Goal: Task Accomplishment & Management: Manage account settings

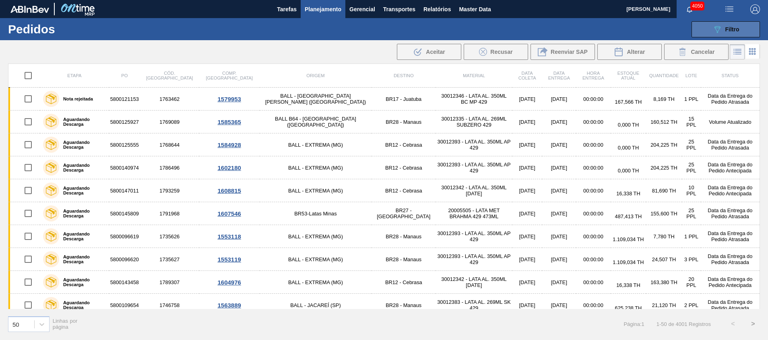
click at [747, 21] on button "089F7B8B-B2A5-4AFE-B5C0-19BA573D28AC Filtro" at bounding box center [725, 29] width 68 height 16
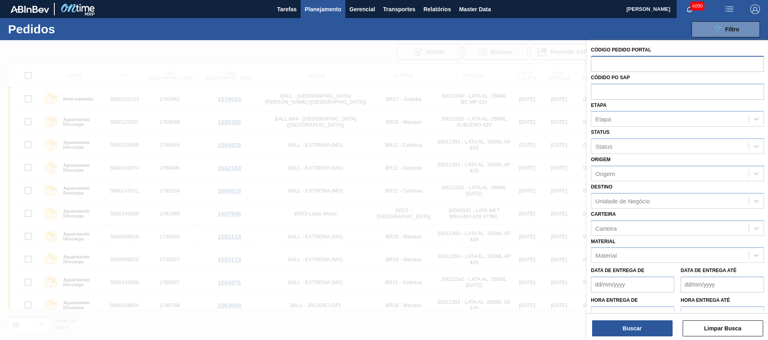
click at [684, 68] on input "text" at bounding box center [677, 63] width 173 height 15
paste input "5800393985"
type input "5800393985"
drag, startPoint x: 658, startPoint y: 68, endPoint x: 487, endPoint y: 61, distance: 171.5
click at [587, 61] on div "Código Pedido Portal 5800393985 Códido PO SAP Etapa Etapa Status Status Origem …" at bounding box center [677, 210] width 181 height 340
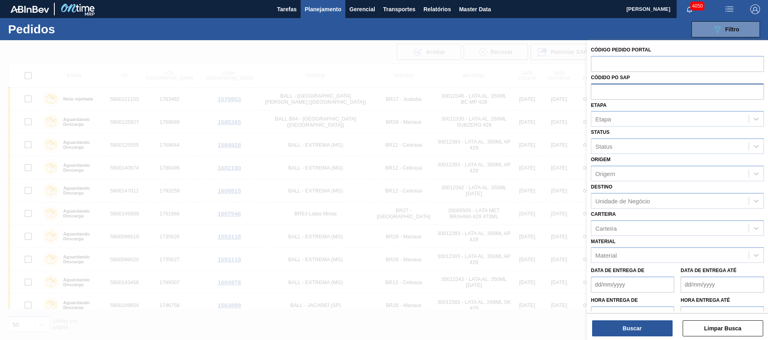
click at [626, 88] on input "text" at bounding box center [677, 91] width 173 height 15
paste input "5800393985"
type input "5800393985"
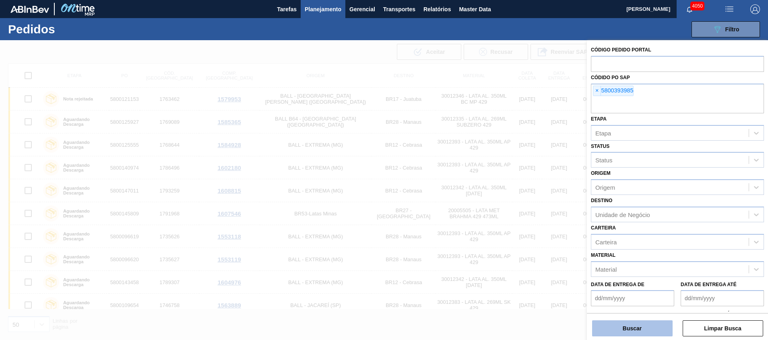
click at [618, 325] on button "Buscar" at bounding box center [632, 329] width 80 height 16
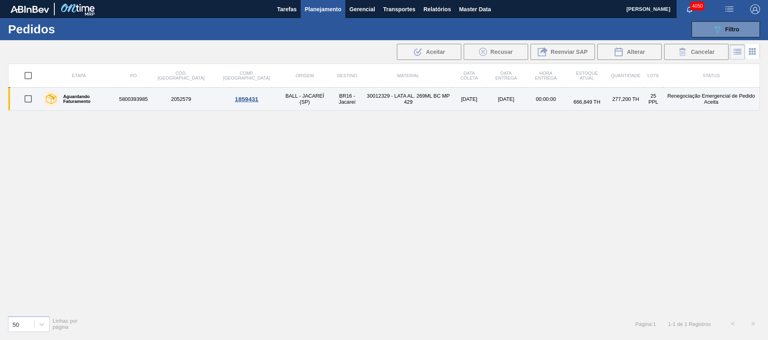
click at [329, 100] on td "BR16 - Jacareí" at bounding box center [346, 99] width 35 height 23
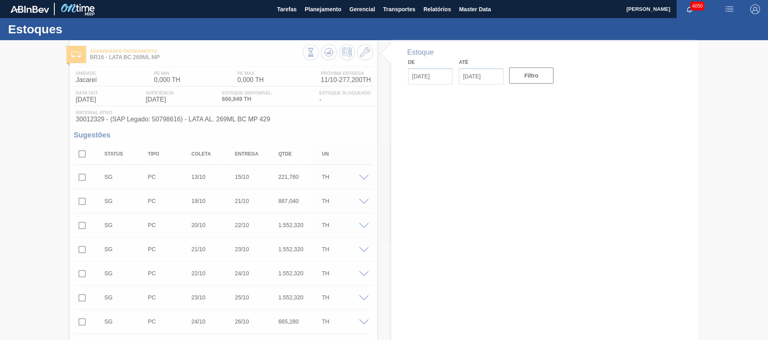
type input "[DATE]"
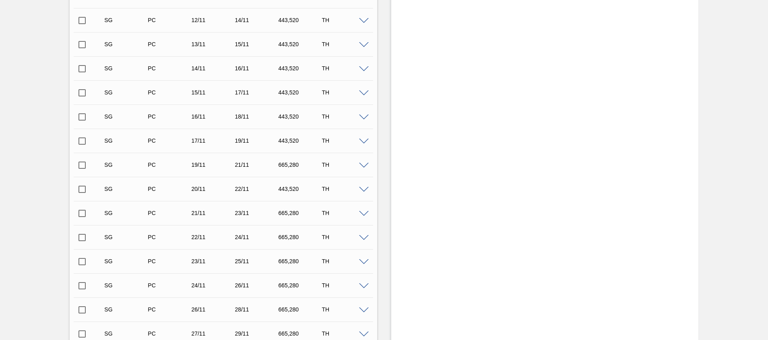
scroll to position [785, 0]
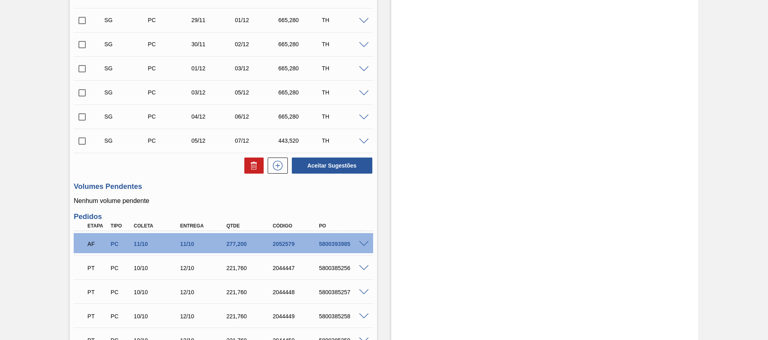
click at [366, 243] on span at bounding box center [364, 244] width 10 height 6
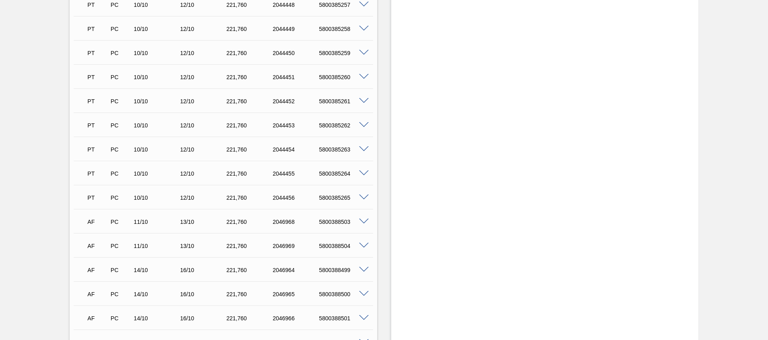
scroll to position [1347, 0]
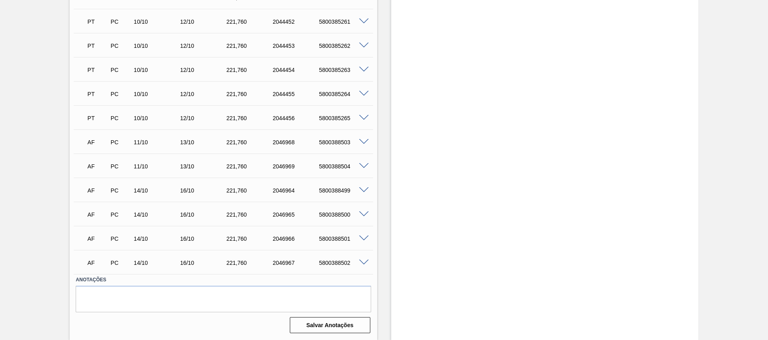
click at [361, 146] on div "AF PC 11/10 13/10 221,[PHONE_NUMBER] 5800388503" at bounding box center [223, 142] width 299 height 20
click at [362, 142] on span at bounding box center [364, 142] width 10 height 6
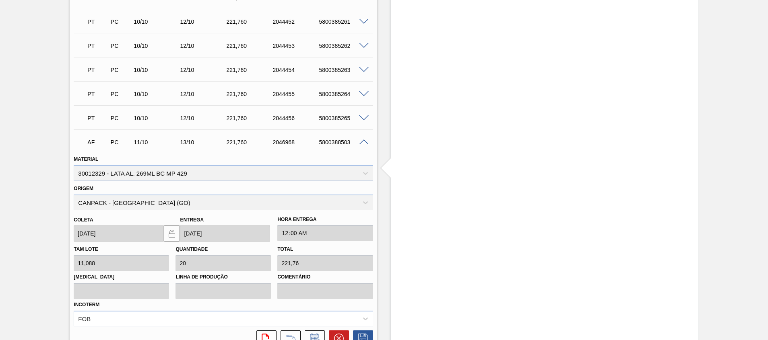
click at [362, 142] on span at bounding box center [364, 143] width 10 height 6
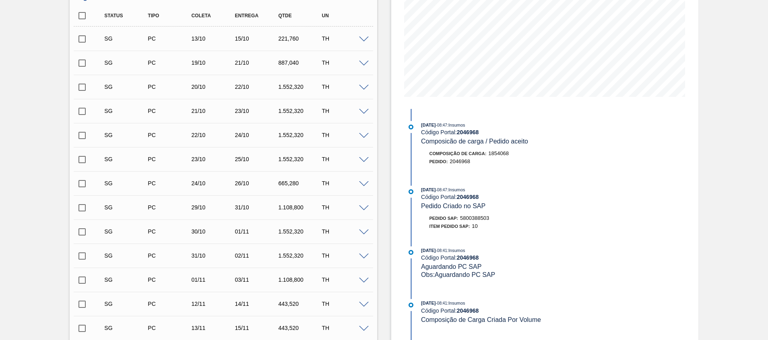
scroll to position [60, 0]
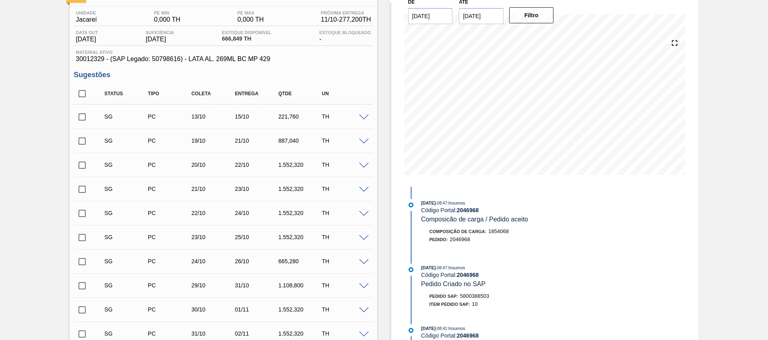
click at [362, 118] on span at bounding box center [364, 118] width 10 height 6
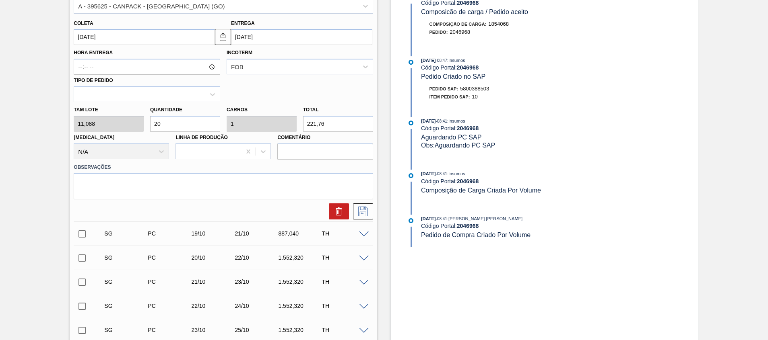
scroll to position [241, 0]
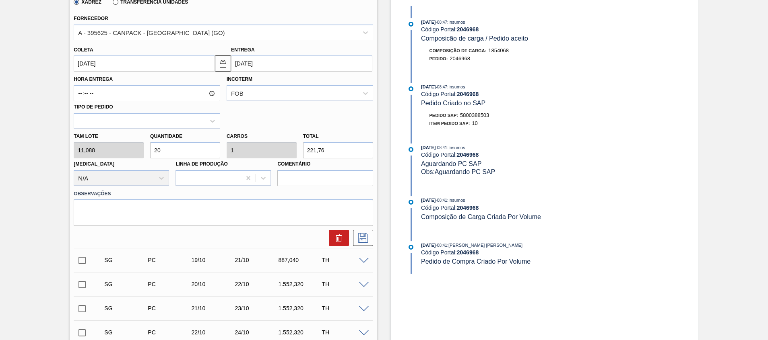
click at [261, 156] on div "[PERSON_NAME] 11,088 Quantidade 20 Carros 1 Total 221,76 [MEDICAL_DATA] N/A Lin…" at bounding box center [222, 158] width 305 height 58
paste input "155,232"
type input "14"
type input "0,7"
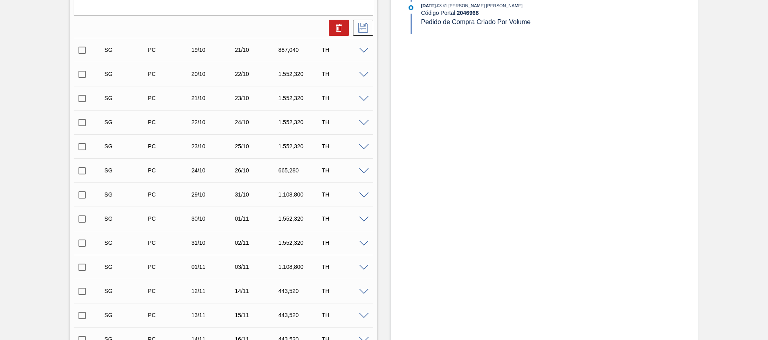
scroll to position [483, 0]
type input "155,232"
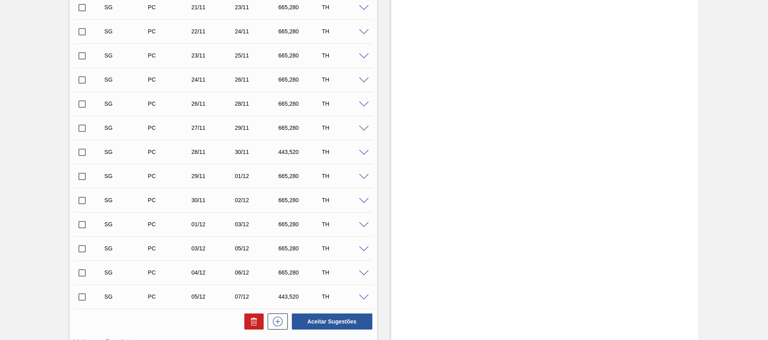
scroll to position [1086, 0]
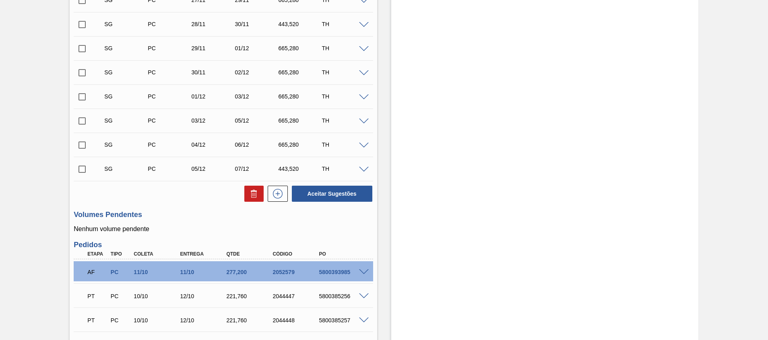
click at [362, 273] on span at bounding box center [364, 273] width 10 height 6
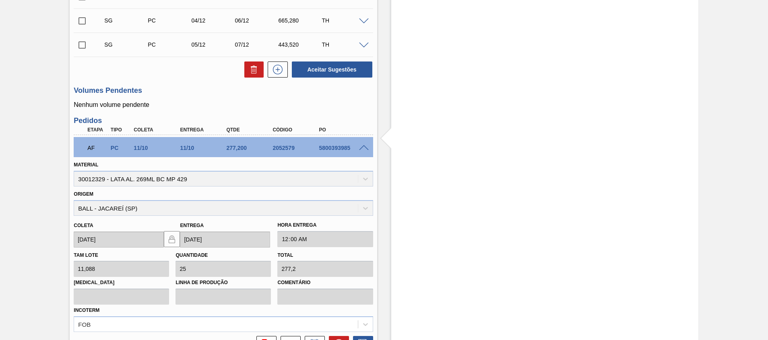
scroll to position [1388, 0]
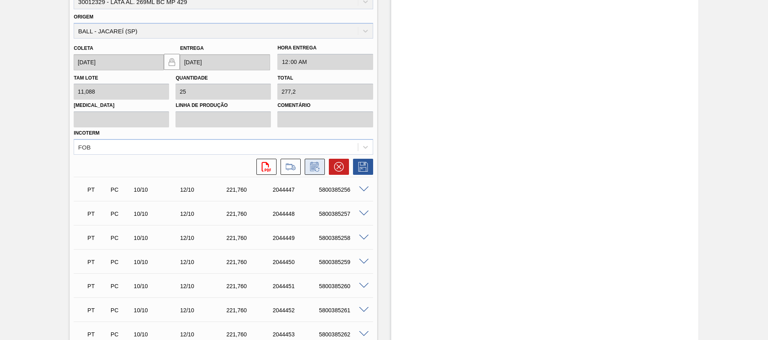
click at [306, 167] on button at bounding box center [315, 167] width 20 height 16
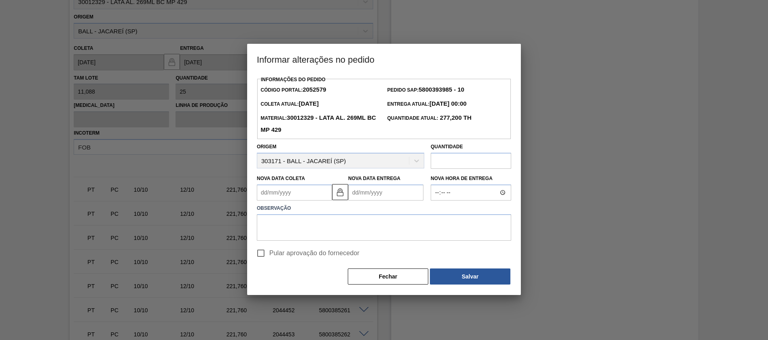
click at [461, 157] on input "text" at bounding box center [470, 161] width 80 height 16
paste input "155,232"
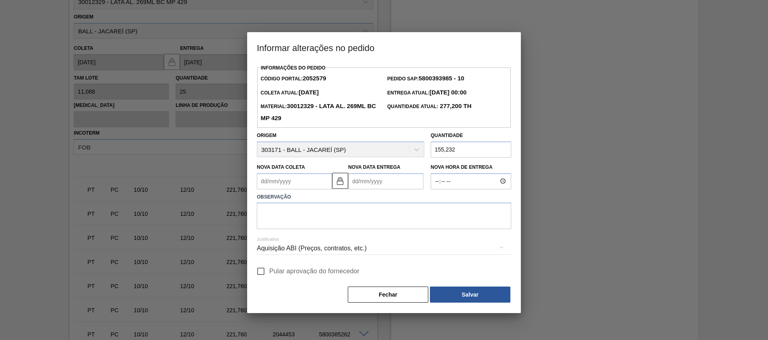
type input "155,232"
click at [376, 203] on label "Observação" at bounding box center [384, 198] width 254 height 12
click at [360, 249] on div "Aquisição ABI (Preços, contratos, etc.)" at bounding box center [384, 248] width 254 height 23
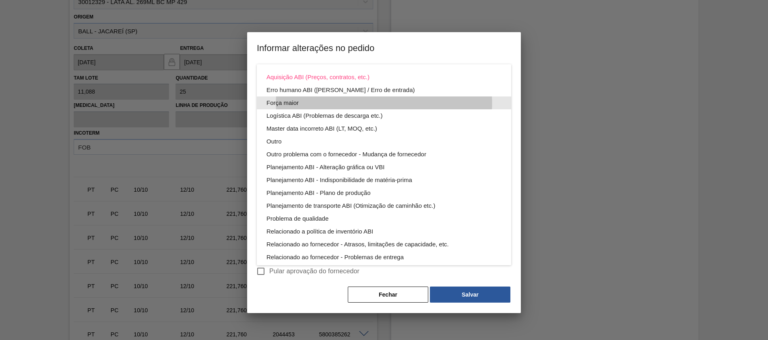
scroll to position [43, 0]
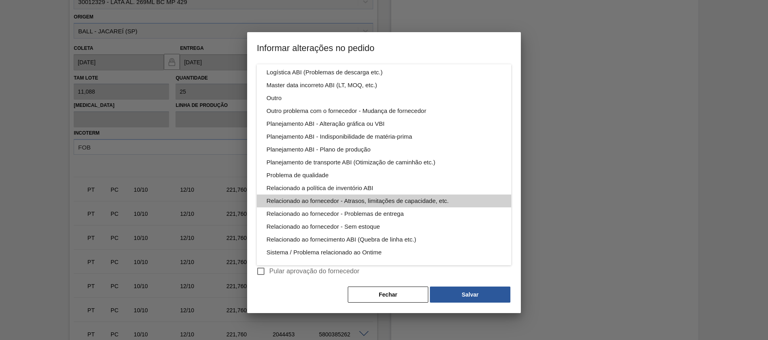
click at [437, 204] on div "Relacionado ao fornecedor - Atrasos, limitações de capacidade, etc." at bounding box center [383, 201] width 235 height 13
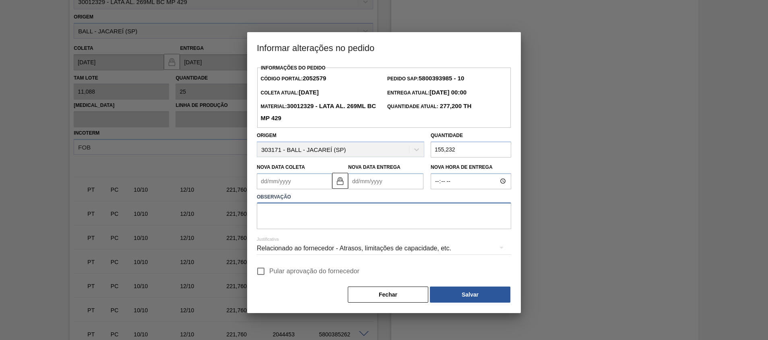
click at [370, 215] on textarea at bounding box center [384, 216] width 254 height 27
type textarea "G"
type textarea "s"
type textarea "ajuste p/ estoque Ball"
click at [472, 296] on button "Salvar" at bounding box center [470, 295] width 80 height 16
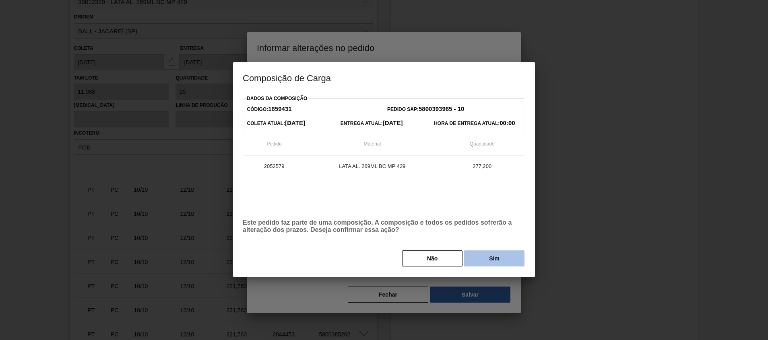
click at [480, 255] on button "Sim" at bounding box center [494, 259] width 60 height 16
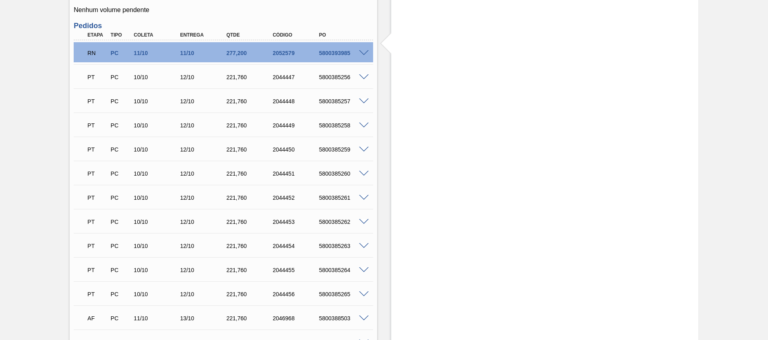
scroll to position [910, 0]
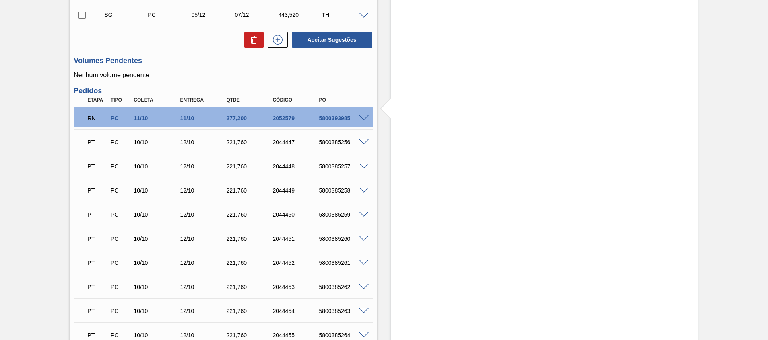
click at [290, 119] on div "2052579" at bounding box center [296, 118] width 52 height 6
click at [327, 120] on div "5800393985" at bounding box center [343, 118] width 52 height 6
copy div "5800393985"
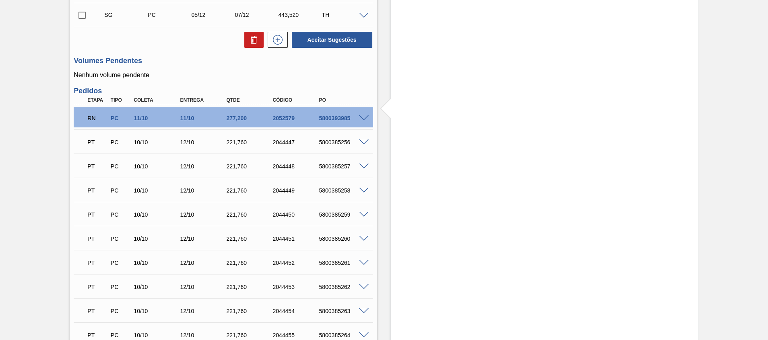
click at [364, 116] on span at bounding box center [364, 118] width 10 height 6
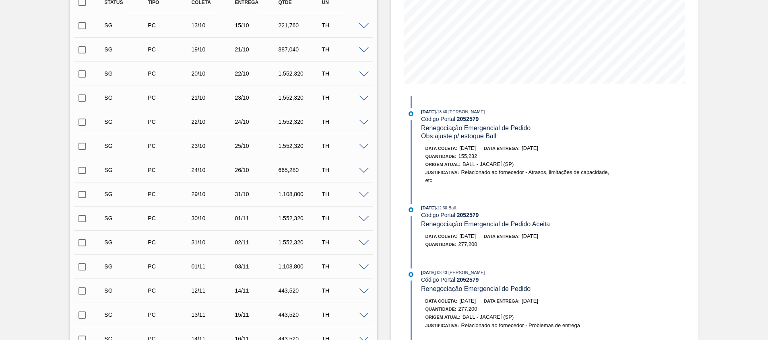
scroll to position [5, 0]
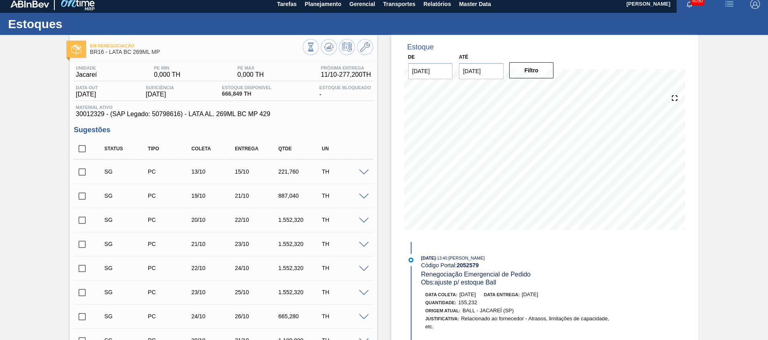
click at [363, 172] on span at bounding box center [364, 173] width 10 height 6
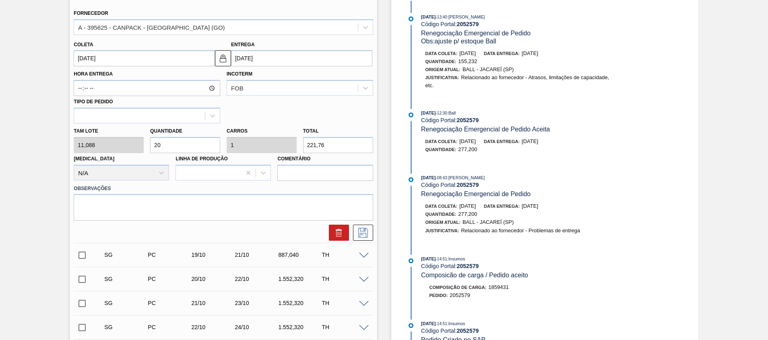
scroll to position [186, 0]
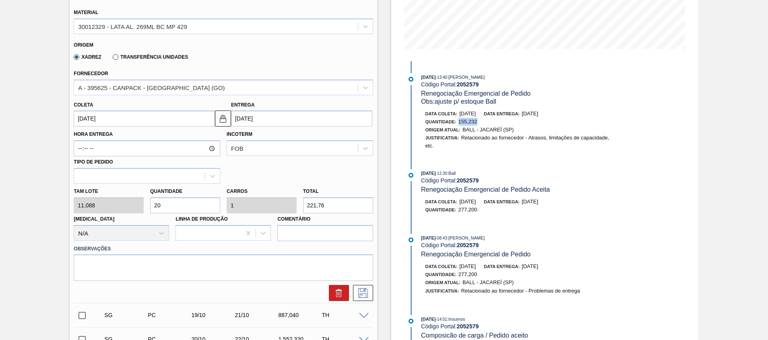
drag, startPoint x: 479, startPoint y: 120, endPoint x: 456, endPoint y: 124, distance: 23.2
click at [456, 124] on div "Quantidade : 155,232" at bounding box center [520, 122] width 191 height 8
copy span "155,232"
click at [286, 198] on div "[PERSON_NAME] 11,088 Quantidade 20 Carros 1 Total 221,76 [MEDICAL_DATA] N/A Lin…" at bounding box center [222, 213] width 305 height 58
paste input "155,232"
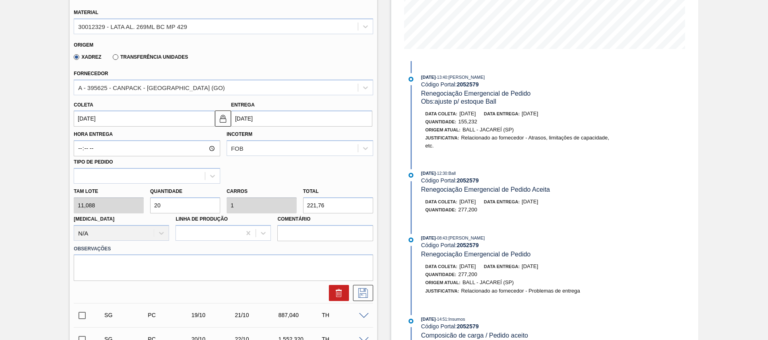
type input "14"
type input "0,7"
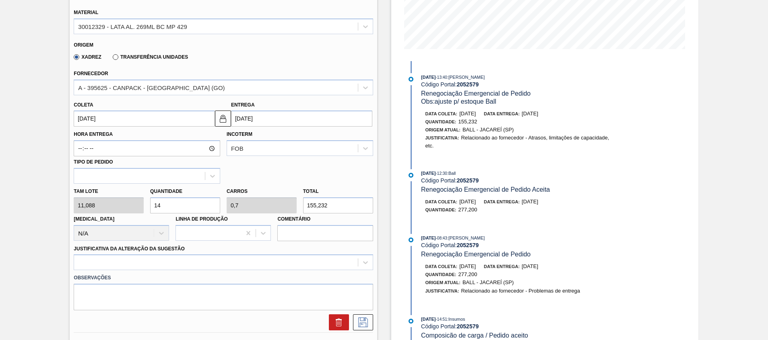
type input "155,232"
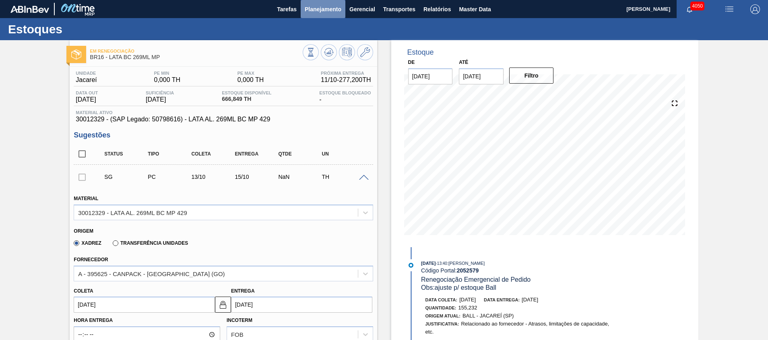
click at [319, 10] on span "Planejamento" at bounding box center [323, 9] width 37 height 10
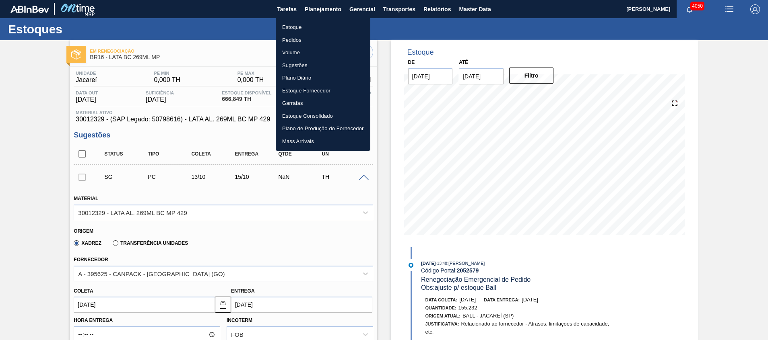
click at [316, 20] on ul "Estoque Pedidos Volume Sugestões Plano Diário Estoque Fornecedor Garrafas Estoq…" at bounding box center [323, 84] width 95 height 133
drag, startPoint x: 314, startPoint y: 24, endPoint x: 0, endPoint y: 305, distance: 421.4
click at [314, 25] on li "Estoque" at bounding box center [323, 27] width 95 height 13
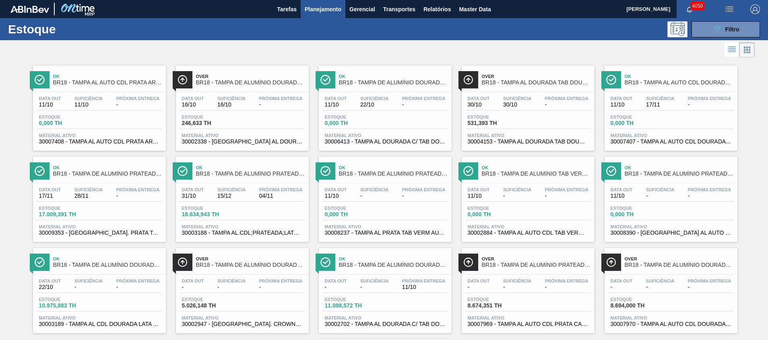
click at [698, 35] on button "089F7B8B-B2A5-4AFE-B5C0-19BA573D28AC Filtro" at bounding box center [725, 29] width 68 height 16
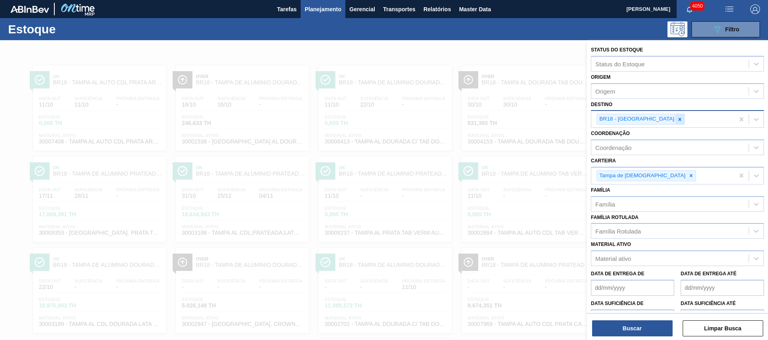
click at [677, 119] on icon at bounding box center [680, 120] width 6 height 6
type input "jaca"
click at [649, 134] on div "BR16 - Jacareí" at bounding box center [677, 140] width 173 height 15
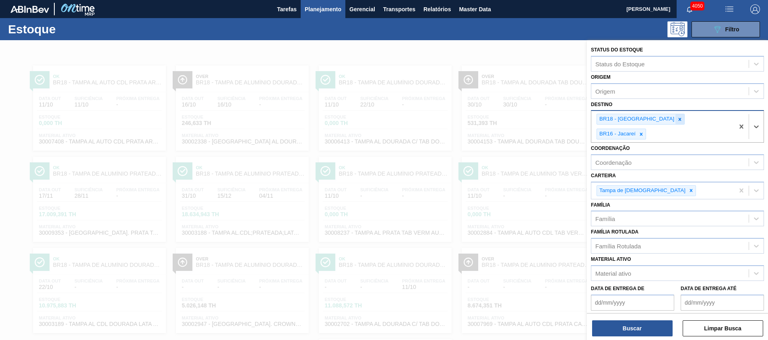
click at [678, 119] on icon at bounding box center [679, 119] width 3 height 3
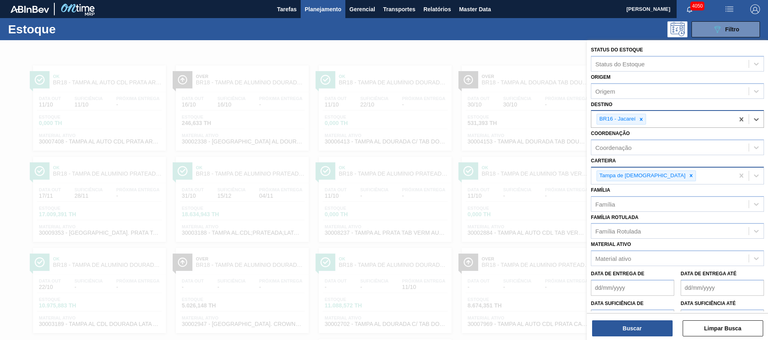
click at [686, 175] on div at bounding box center [690, 176] width 9 height 10
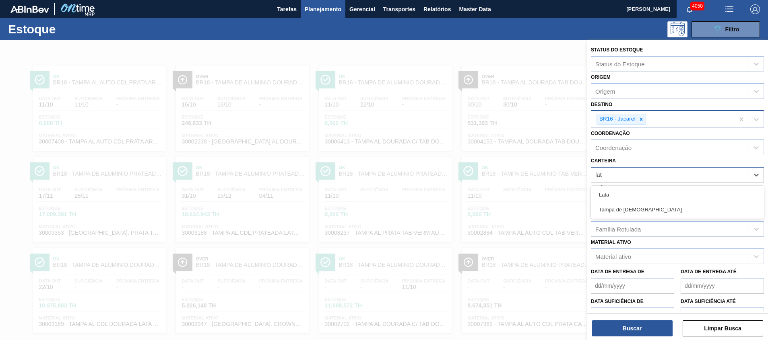
type input "lata"
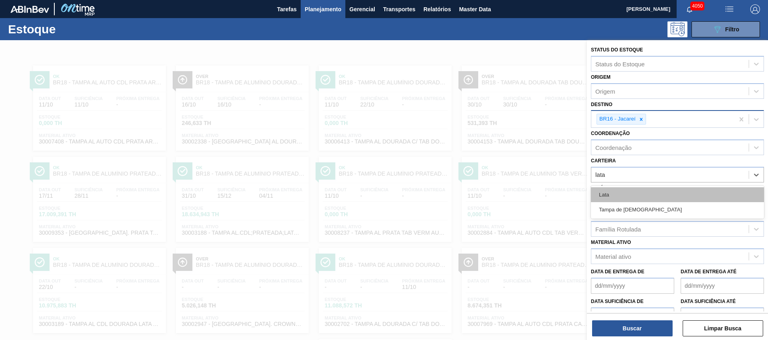
click at [644, 187] on div "Lata" at bounding box center [677, 194] width 173 height 15
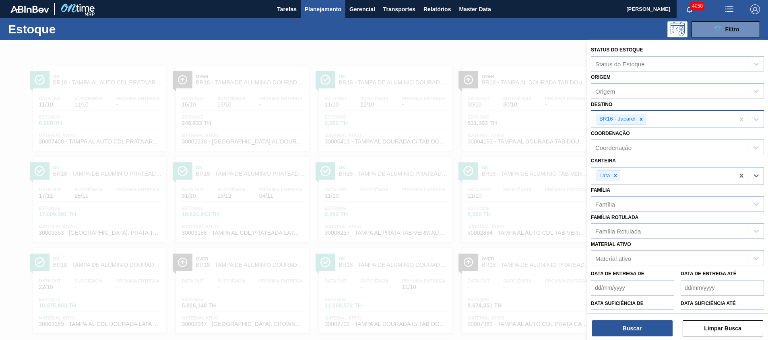
click at [627, 319] on div "Buscar Limpar Busca" at bounding box center [677, 324] width 181 height 23
click at [627, 324] on button "Buscar" at bounding box center [632, 329] width 80 height 16
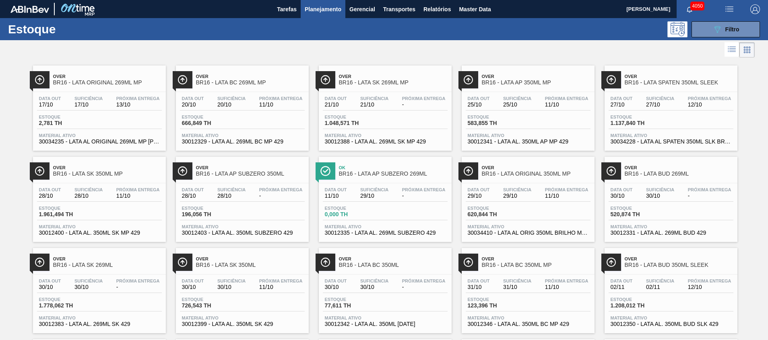
click at [552, 269] on div "Over BR16 - LATA BC 350ML MP" at bounding box center [536, 262] width 109 height 18
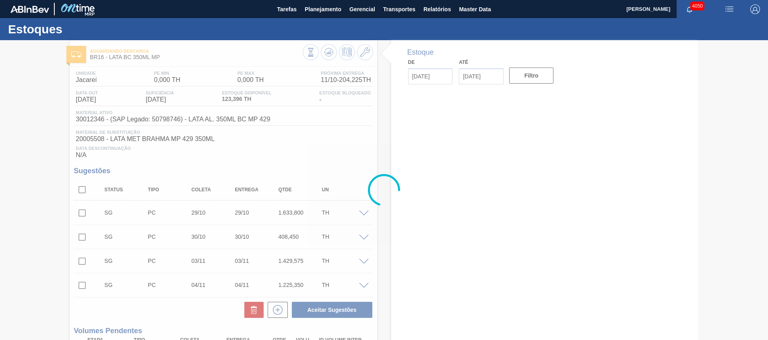
type input "[DATE]"
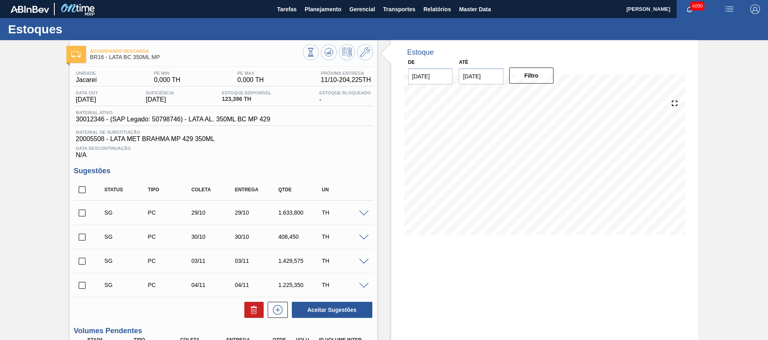
click at [358, 217] on div "SG PC 29/10 29/10 1.633,800 TH" at bounding box center [229, 213] width 261 height 16
click at [363, 211] on span at bounding box center [364, 214] width 10 height 6
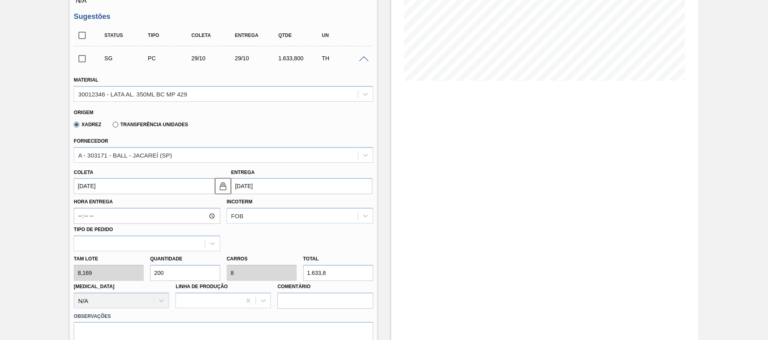
scroll to position [181, 0]
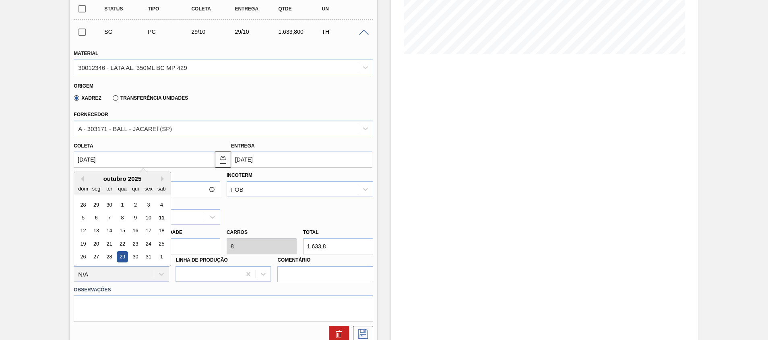
click at [182, 162] on input "[DATE]" at bounding box center [144, 160] width 141 height 16
click at [163, 216] on div "11" at bounding box center [161, 217] width 11 height 11
type input "[DATE]"
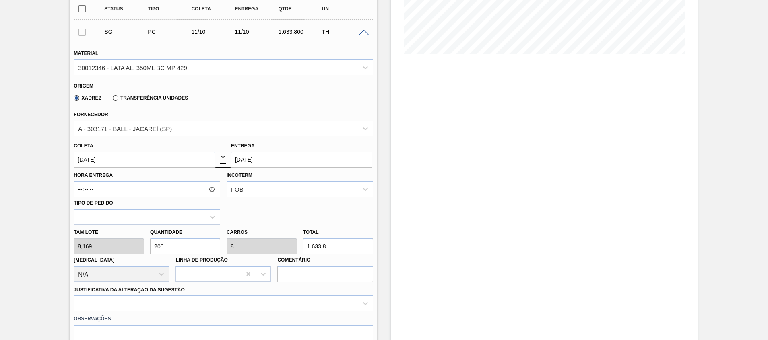
click at [100, 242] on div "[PERSON_NAME] 8,169 Quantidade 200 Carros 8 Total 1.633,8 [MEDICAL_DATA] N/A Li…" at bounding box center [222, 254] width 305 height 58
type input "1"
type input "0,04"
type input "8,169"
type input "11"
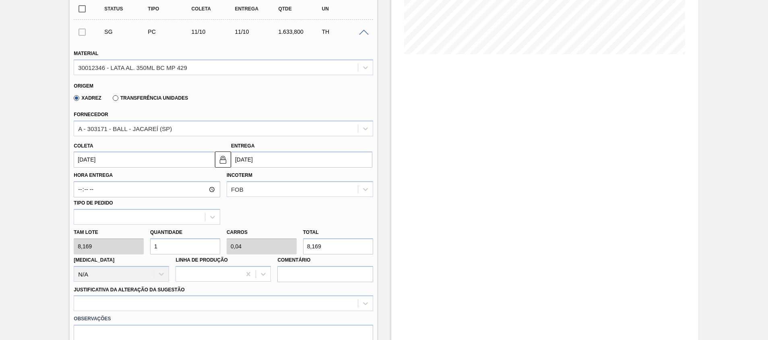
type input "0,44"
type input "89,859"
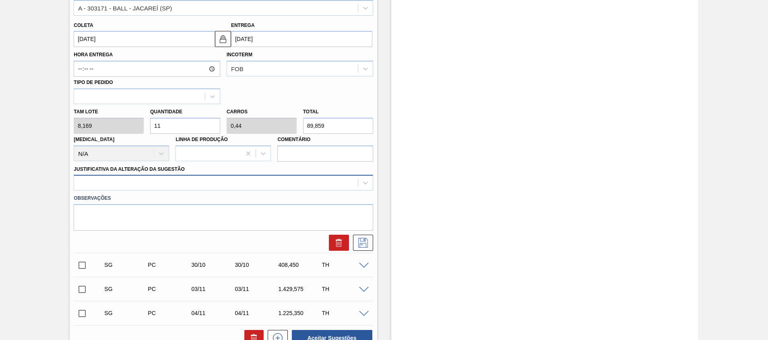
type input "11"
click at [205, 186] on div at bounding box center [215, 183] width 283 height 12
type Sugestão "c"
type Sugestão "otim"
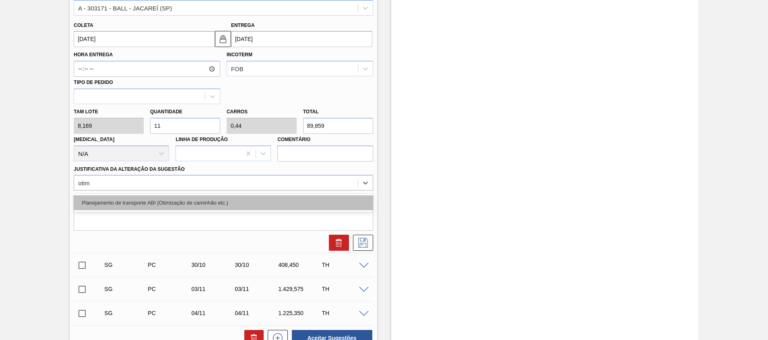
click at [207, 206] on div "Planejamento de transporte ABI (Otimização de caminhão etc.)" at bounding box center [223, 203] width 299 height 15
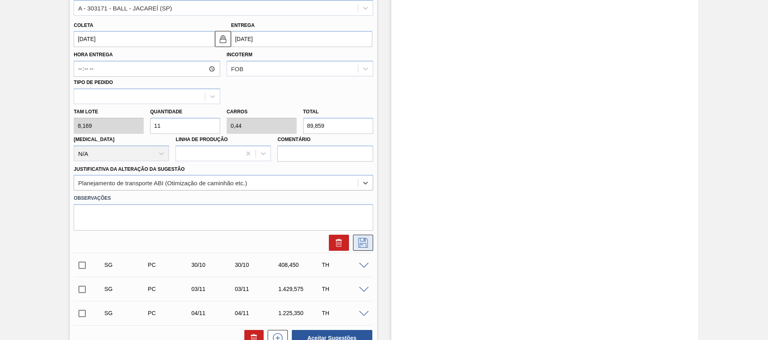
click at [359, 239] on icon at bounding box center [362, 243] width 13 height 10
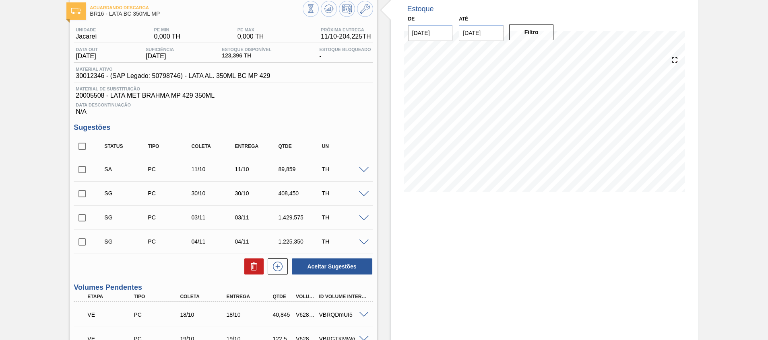
scroll to position [0, 0]
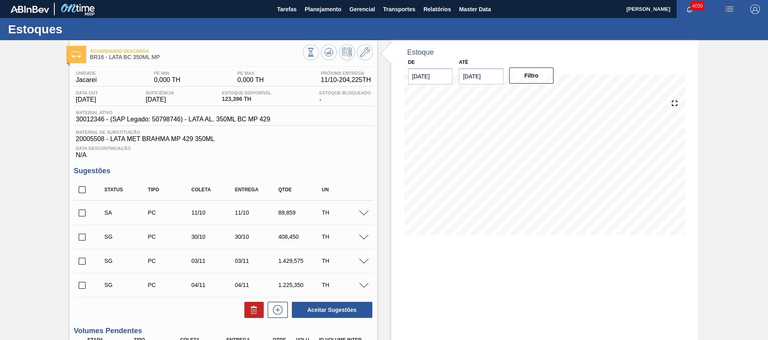
click at [80, 212] on input "checkbox" at bounding box center [82, 213] width 17 height 17
click at [311, 309] on button "Aceitar Sugestões" at bounding box center [332, 310] width 80 height 16
checkbox input "false"
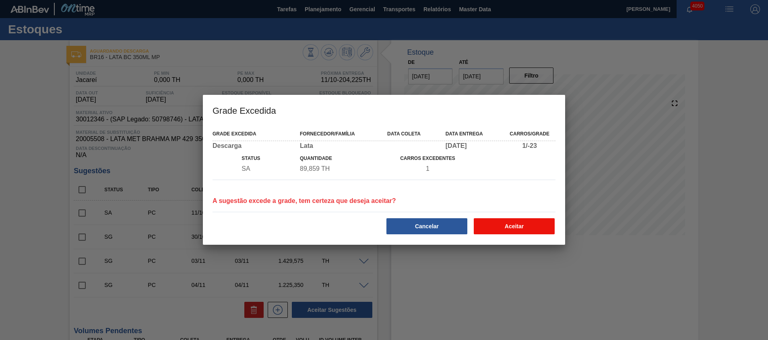
click at [513, 227] on button "Aceitar" at bounding box center [514, 226] width 81 height 16
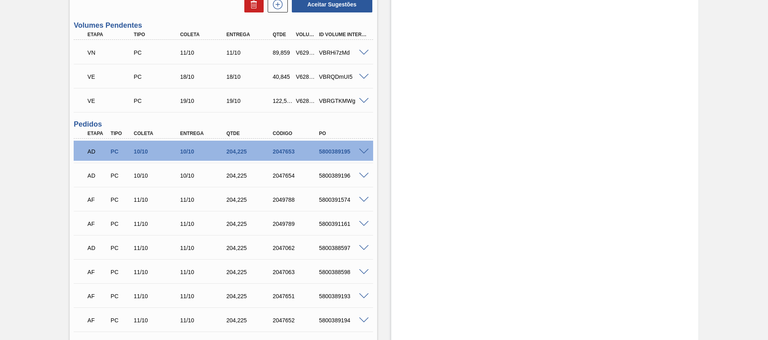
scroll to position [181, 0]
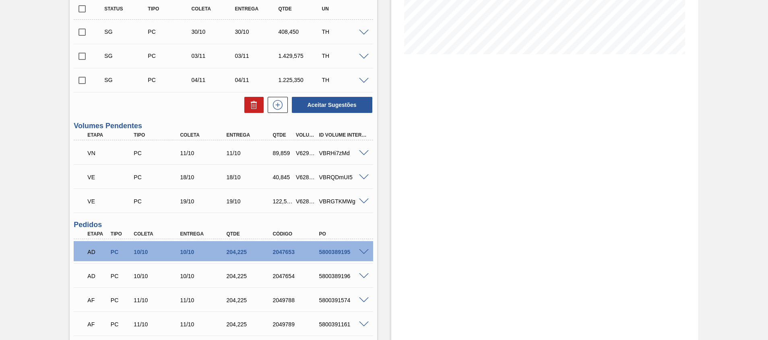
click at [304, 151] on div "V629690" at bounding box center [306, 153] width 24 height 6
copy div "V629690"
click at [363, 152] on span at bounding box center [364, 153] width 10 height 6
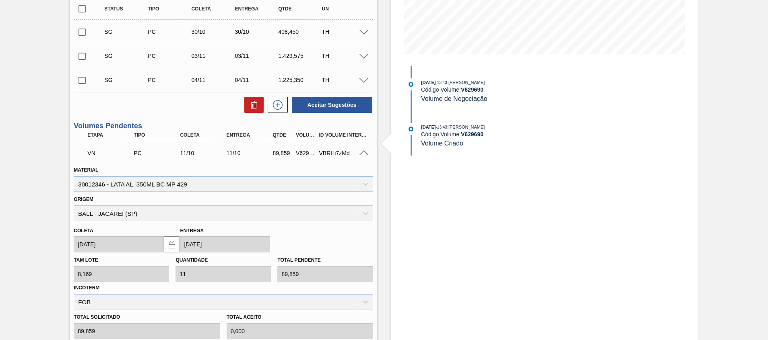
click at [363, 152] on span at bounding box center [364, 153] width 10 height 6
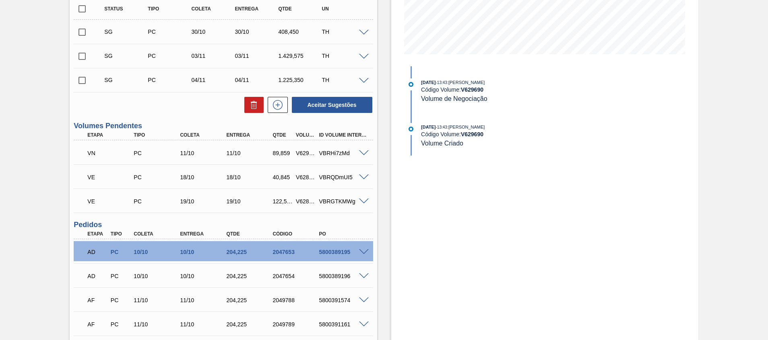
click at [363, 152] on span at bounding box center [364, 153] width 10 height 6
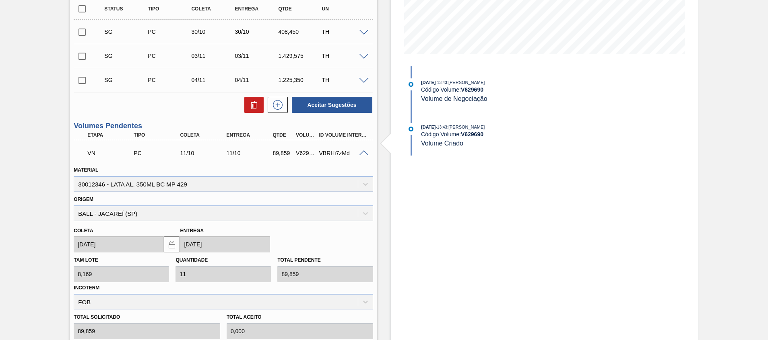
click at [365, 34] on span at bounding box center [364, 33] width 10 height 6
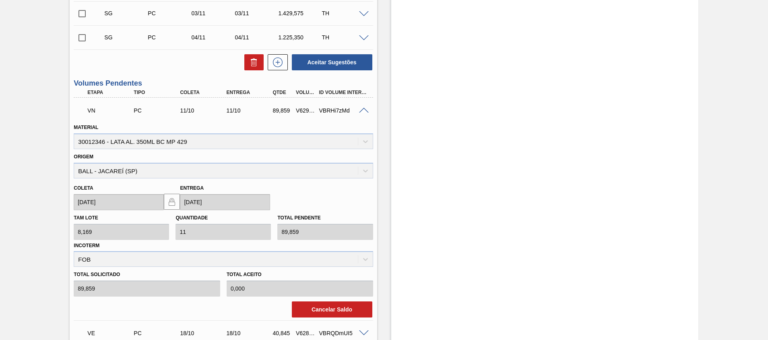
scroll to position [543, 0]
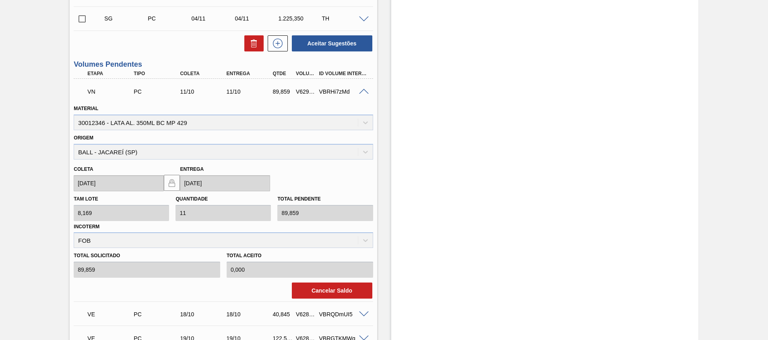
click at [249, 218] on div "[PERSON_NAME] 8,169 Quantidade 11 Total pendente 89,859 Incoterm FOB" at bounding box center [222, 220] width 305 height 57
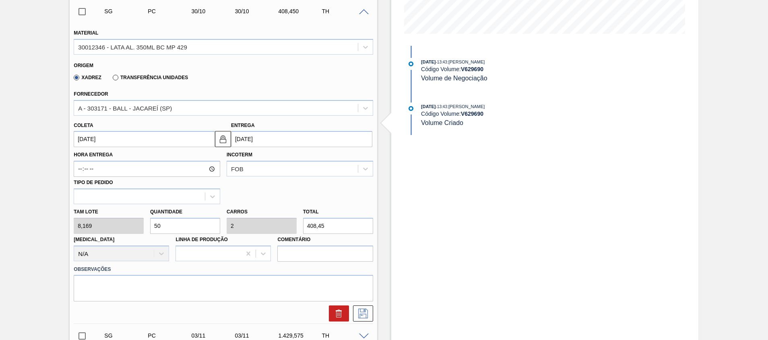
scroll to position [241, 0]
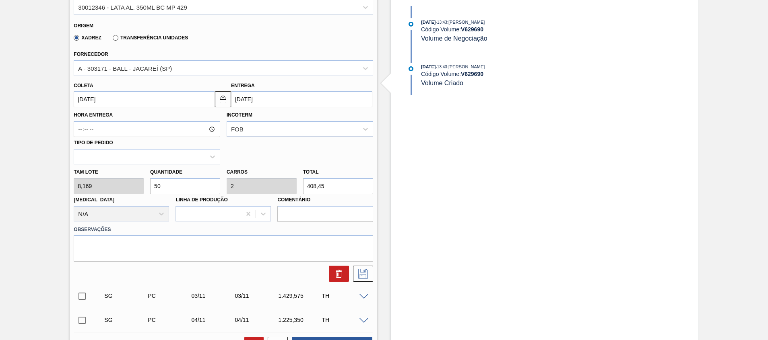
click at [181, 93] on input "[DATE]" at bounding box center [144, 99] width 141 height 16
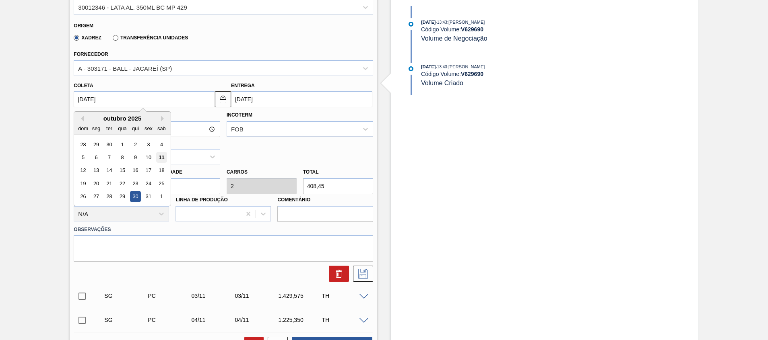
click at [163, 158] on div "11" at bounding box center [161, 157] width 11 height 11
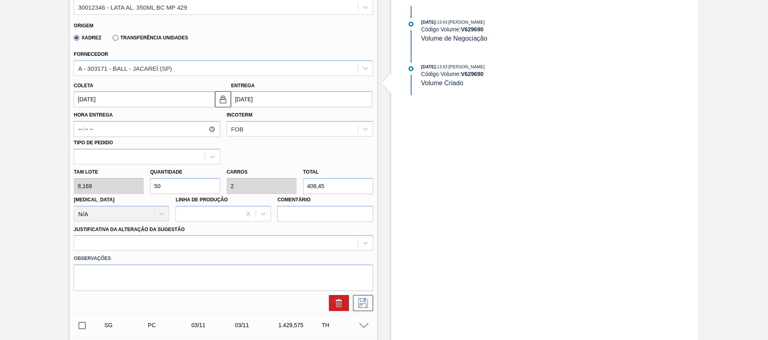
type input "[DATE]"
drag, startPoint x: 170, startPoint y: 185, endPoint x: 163, endPoint y: 185, distance: 6.9
click at [163, 185] on input "50" at bounding box center [185, 186] width 70 height 16
click at [77, 189] on div "[PERSON_NAME] 8,169 Quantidade 50 Carros 2 Total 408,45 [MEDICAL_DATA] N/A Linh…" at bounding box center [222, 194] width 305 height 58
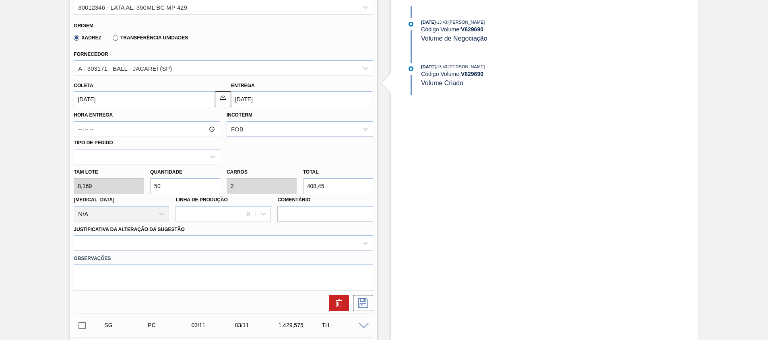
paste input "89,859"
type input "89,859"
type input "3,594"
type input "734,058"
drag, startPoint x: 335, startPoint y: 184, endPoint x: 171, endPoint y: 180, distance: 164.6
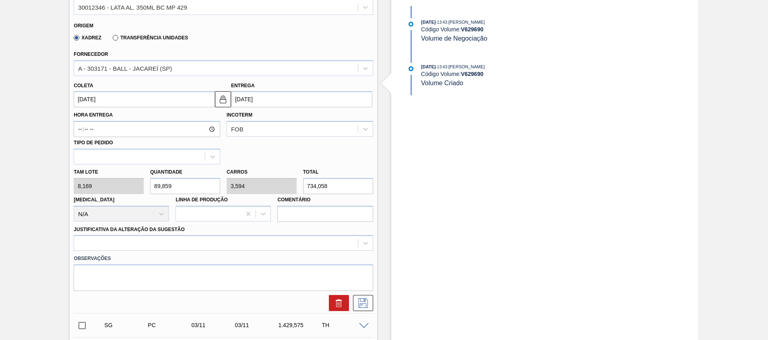
click at [191, 179] on div "[PERSON_NAME] 8,169 Quantidade 89,859 Carros 3,594 Total 734,058 [MEDICAL_DATA]…" at bounding box center [222, 194] width 305 height 58
paste input "89,859"
type input "11"
type input "0,44"
type input "89,859"
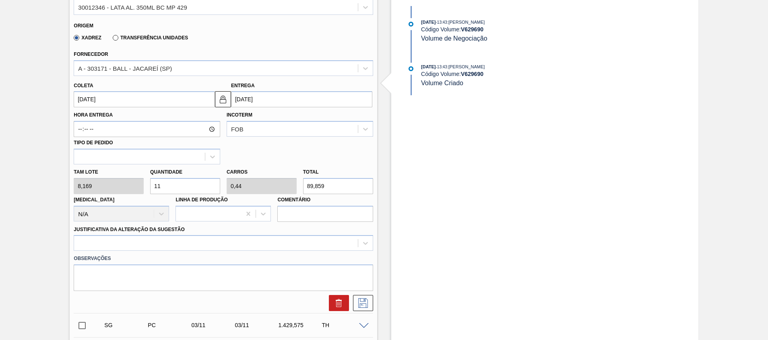
drag, startPoint x: 169, startPoint y: 187, endPoint x: 24, endPoint y: 176, distance: 145.3
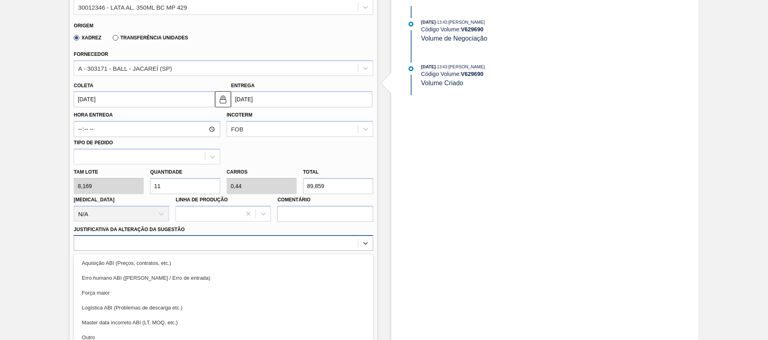
scroll to position [279, 0]
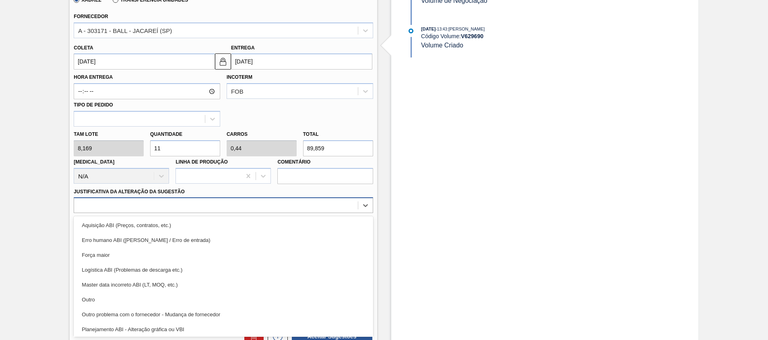
click at [346, 213] on div "option Erro humano ABI (Cálculo / Erro de entrada) focused, 2 of 18. 18 results…" at bounding box center [223, 206] width 299 height 16
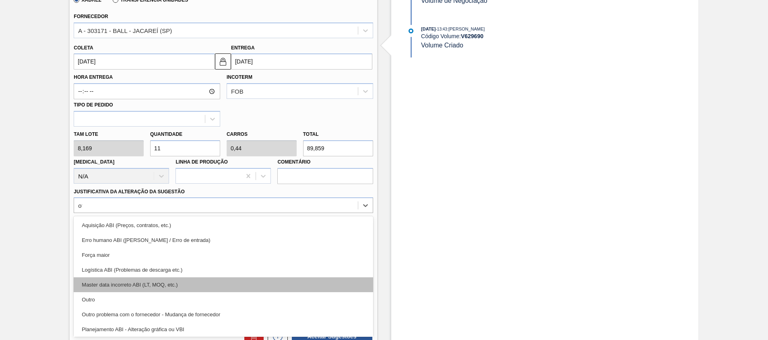
type Sugestão "oti"
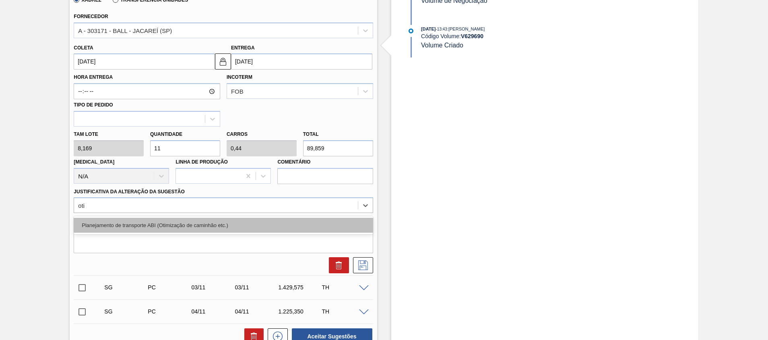
click at [213, 218] on div "Planejamento de transporte ABI (Otimização de caminhão etc.)" at bounding box center [223, 225] width 299 height 15
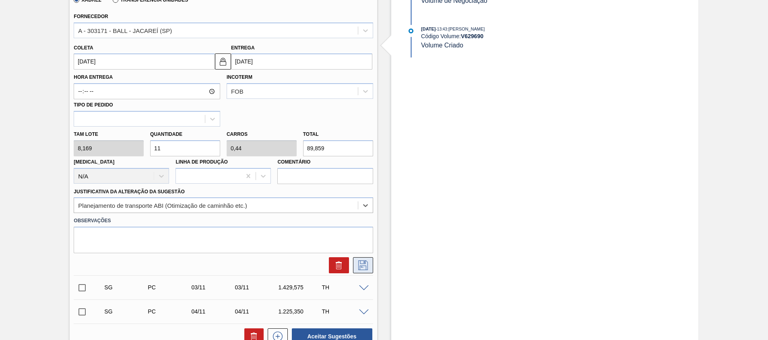
click at [365, 261] on icon at bounding box center [363, 266] width 10 height 10
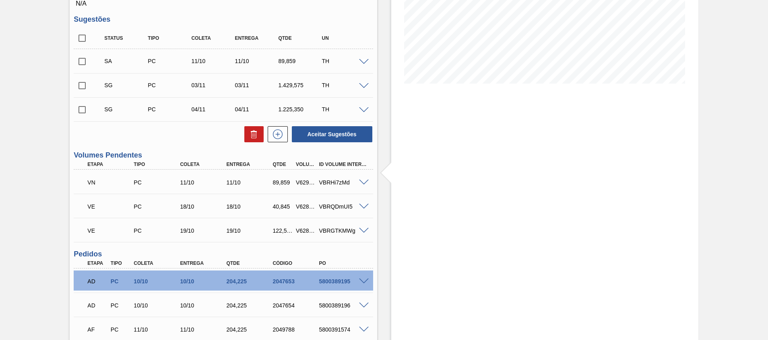
scroll to position [91, 0]
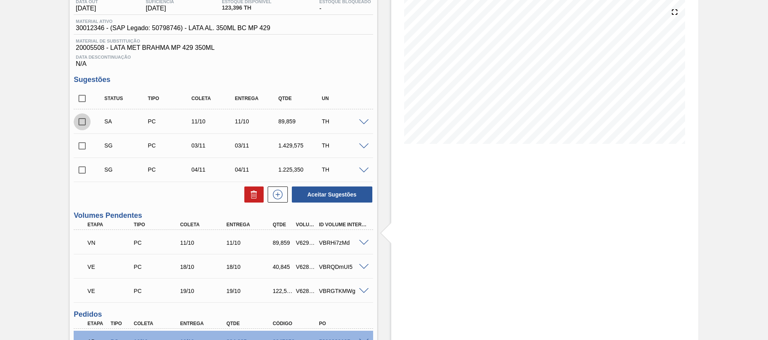
click at [83, 120] on input "checkbox" at bounding box center [82, 121] width 17 height 17
checkbox input "true"
click at [364, 121] on span at bounding box center [364, 122] width 10 height 6
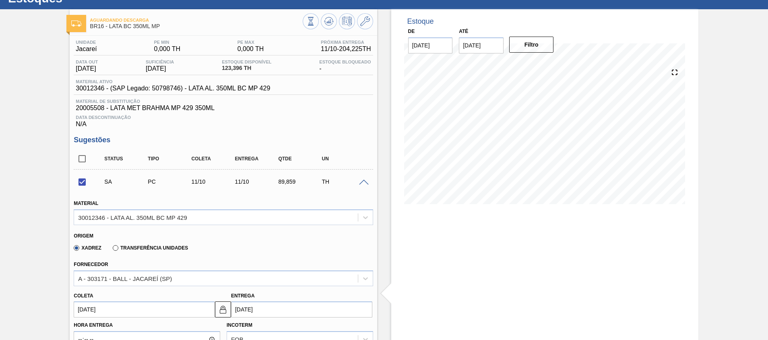
scroll to position [0, 0]
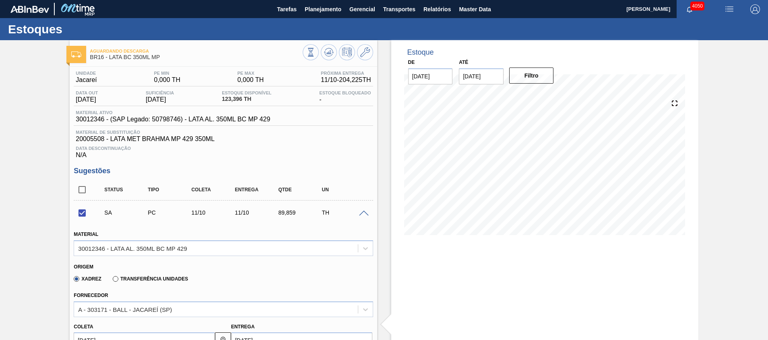
click at [730, 12] on img "button" at bounding box center [729, 9] width 10 height 10
click at [471, 270] on div at bounding box center [384, 170] width 768 height 340
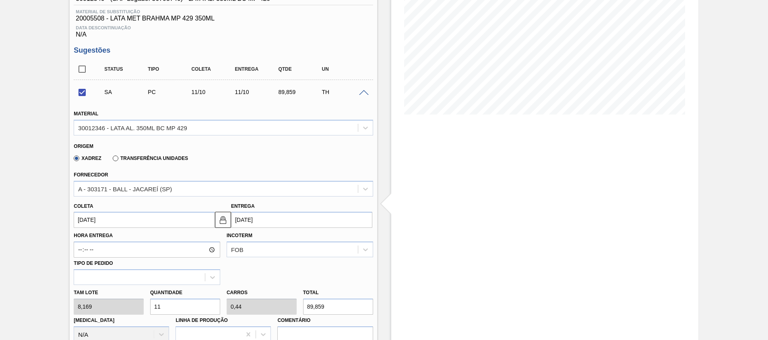
scroll to position [302, 0]
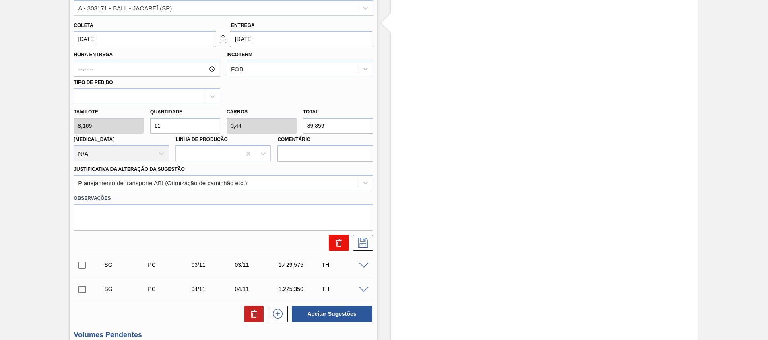
click at [336, 244] on icon at bounding box center [338, 244] width 5 height 6
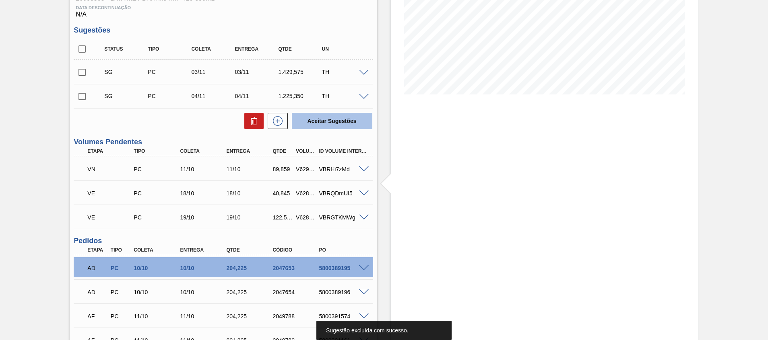
scroll to position [181, 0]
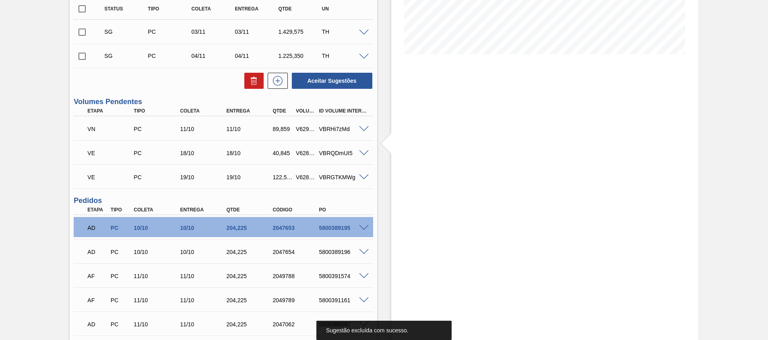
click at [360, 128] on span at bounding box center [364, 129] width 10 height 6
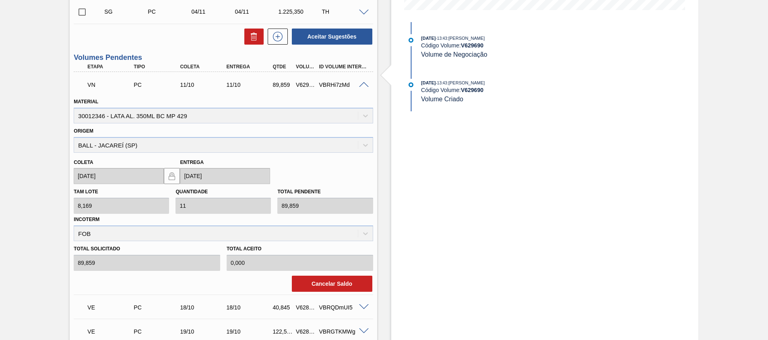
scroll to position [241, 0]
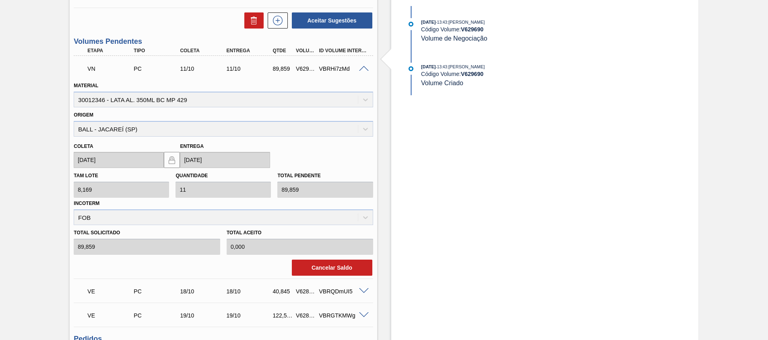
click at [301, 68] on div "V629690" at bounding box center [306, 69] width 24 height 6
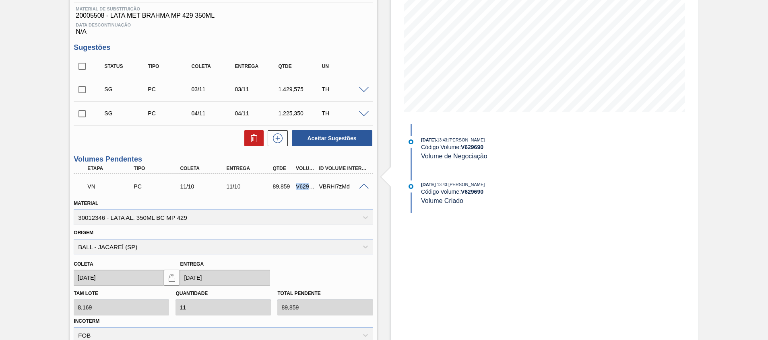
scroll to position [0, 0]
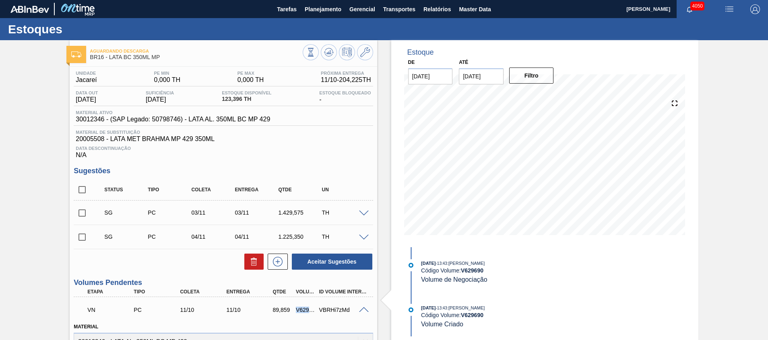
click at [724, 10] on img "button" at bounding box center [729, 9] width 10 height 10
click at [753, 9] on div at bounding box center [384, 170] width 768 height 340
click at [754, 11] on img "button" at bounding box center [755, 9] width 10 height 10
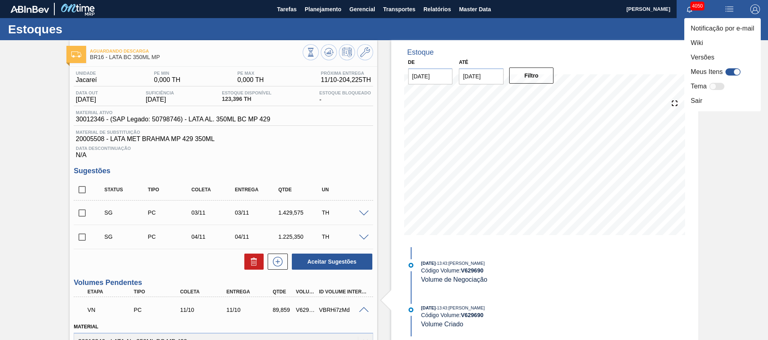
click at [698, 198] on div at bounding box center [384, 170] width 768 height 340
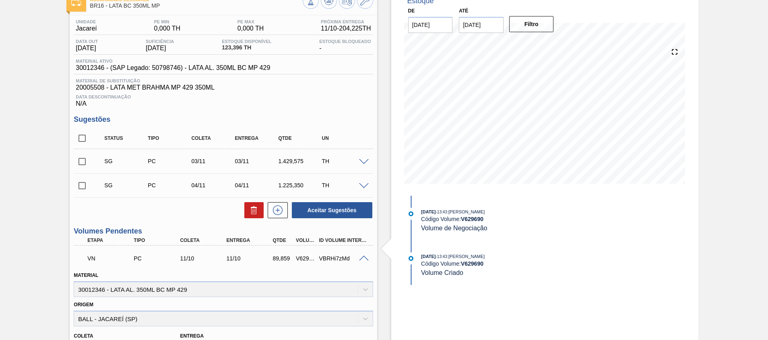
scroll to position [121, 0]
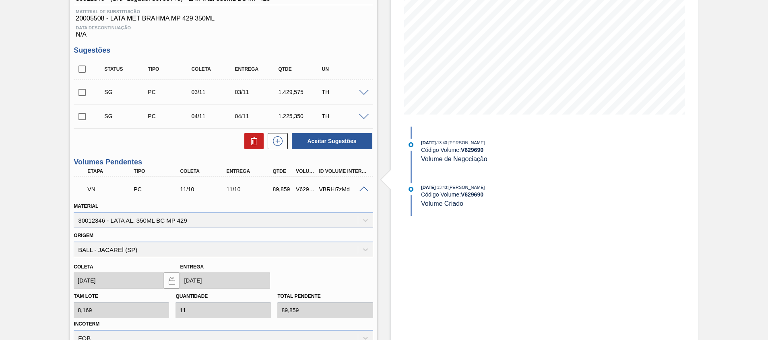
click at [365, 90] on span at bounding box center [364, 93] width 10 height 6
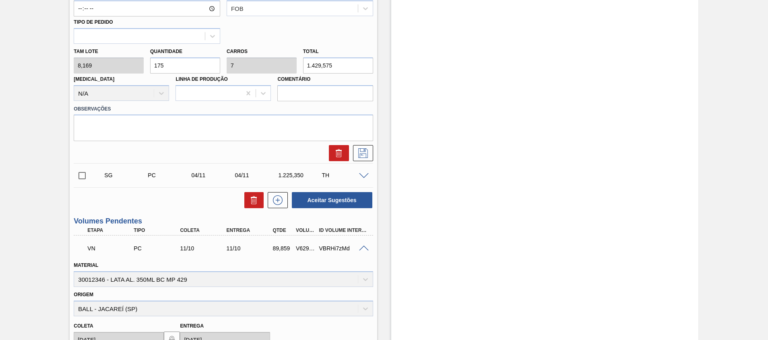
scroll to position [302, 0]
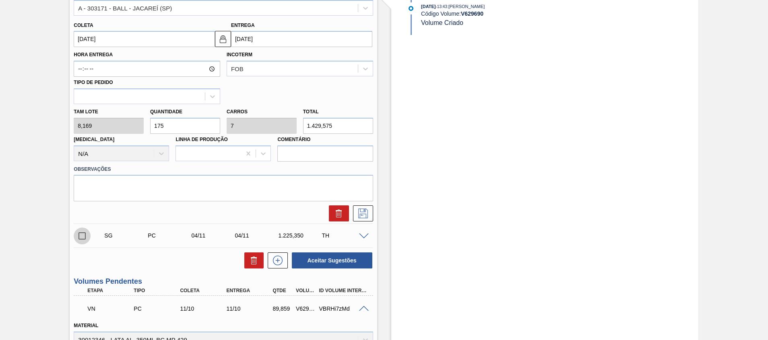
click at [78, 239] on input "checkbox" at bounding box center [82, 236] width 17 height 17
click at [82, 234] on input "checkbox" at bounding box center [82, 236] width 17 height 17
checkbox input "false"
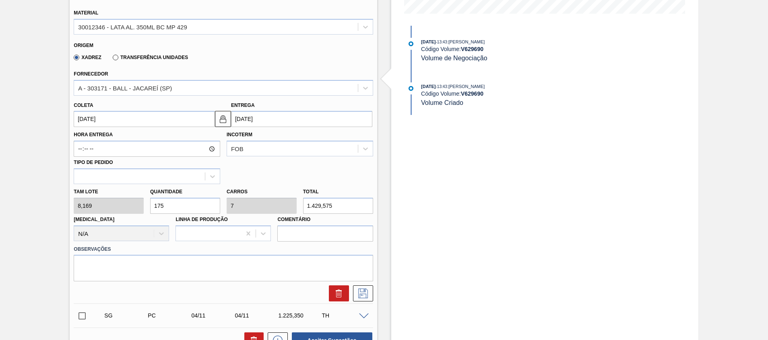
scroll to position [121, 0]
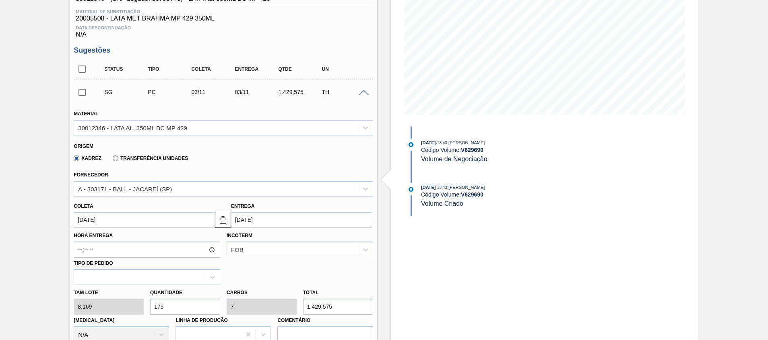
click at [364, 92] on span at bounding box center [364, 93] width 10 height 6
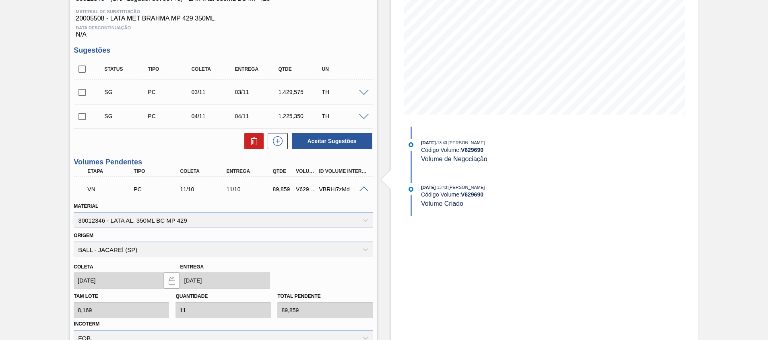
click at [364, 192] on span at bounding box center [364, 190] width 10 height 6
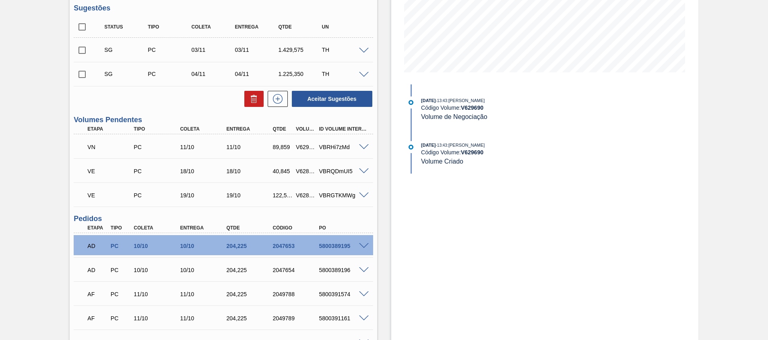
scroll to position [181, 0]
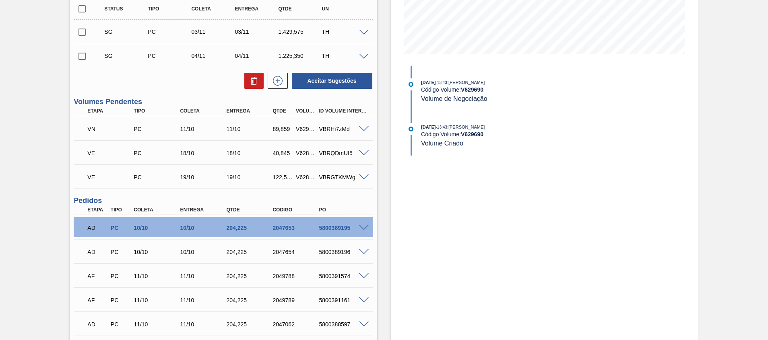
click at [360, 130] on span at bounding box center [364, 129] width 10 height 6
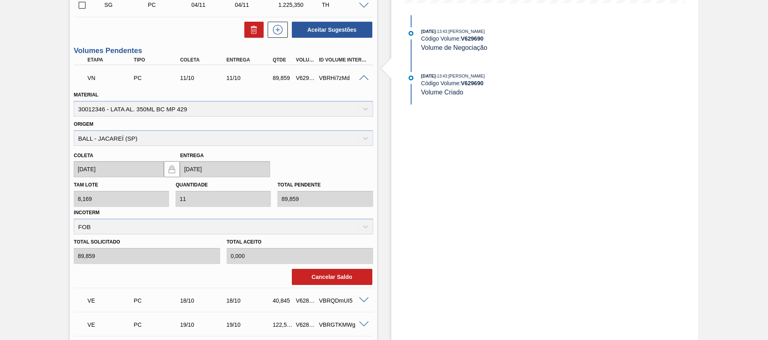
scroll to position [302, 0]
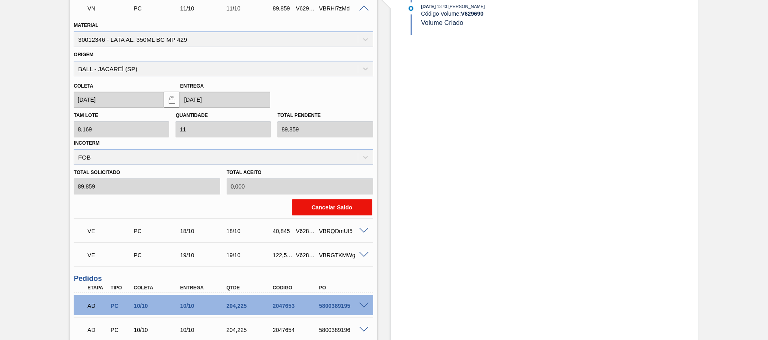
click at [325, 207] on button "Cancelar Saldo" at bounding box center [332, 208] width 80 height 16
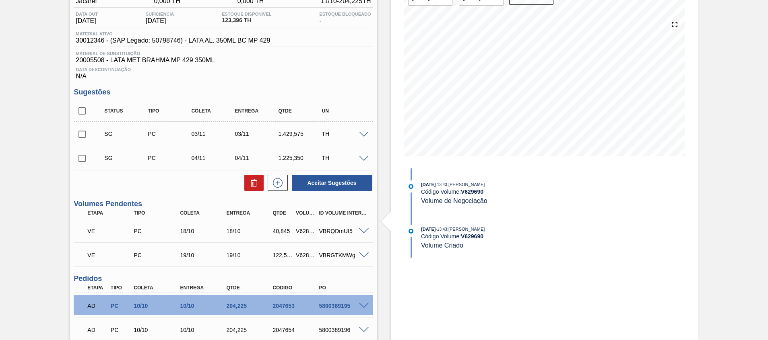
scroll to position [0, 0]
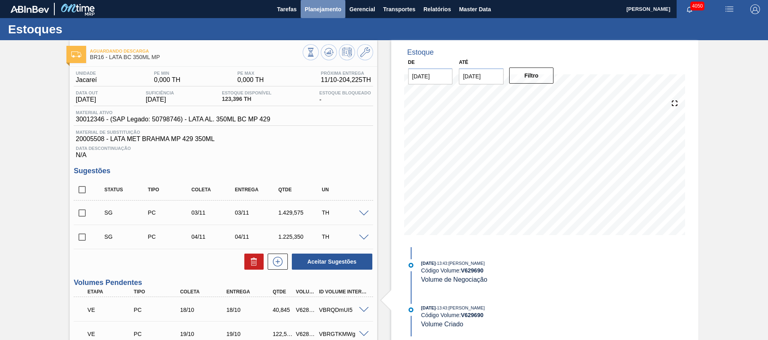
click at [334, 10] on span "Planejamento" at bounding box center [323, 9] width 37 height 10
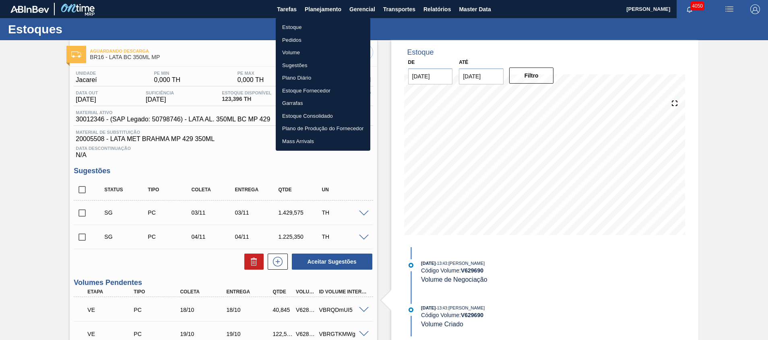
click at [318, 39] on li "Pedidos" at bounding box center [323, 40] width 95 height 13
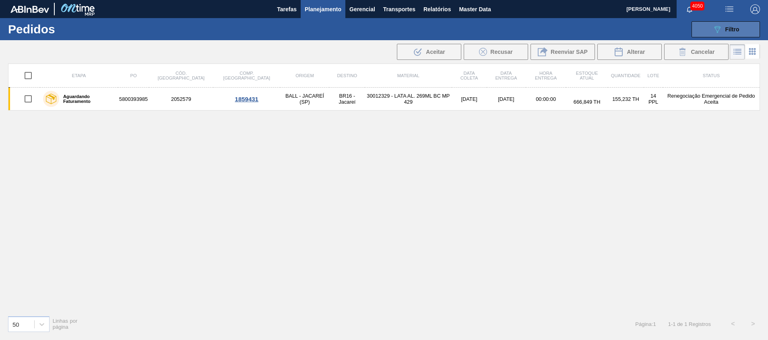
click at [735, 28] on span "Filtro" at bounding box center [732, 29] width 14 height 6
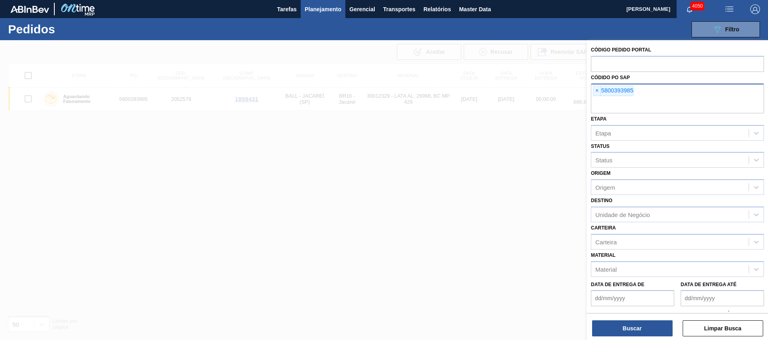
click at [677, 103] on input "text" at bounding box center [677, 105] width 173 height 15
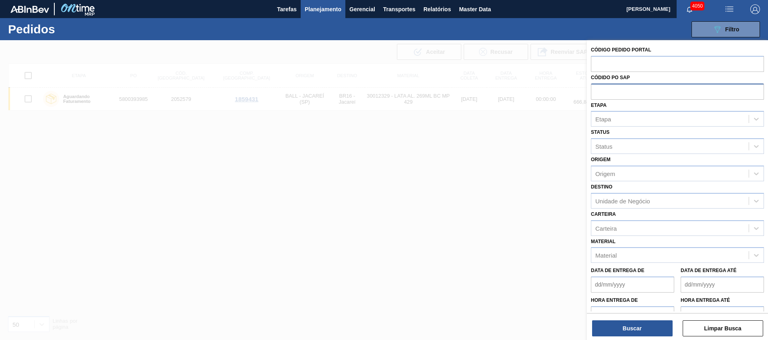
click at [669, 89] on input "text" at bounding box center [677, 91] width 173 height 15
click at [662, 97] on input "text" at bounding box center [677, 91] width 173 height 15
paste input "5800393985"
type input "5800393985"
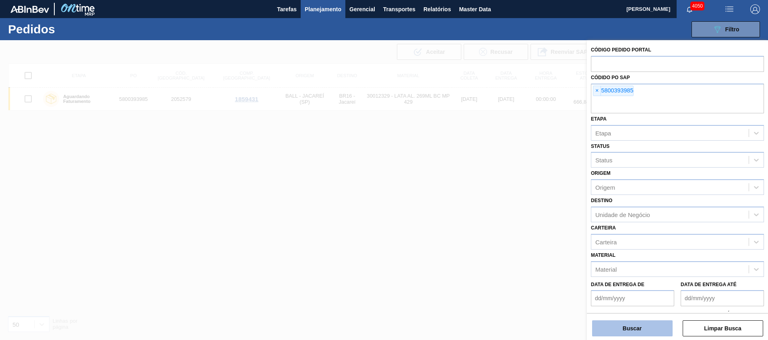
click at [618, 325] on button "Buscar" at bounding box center [632, 329] width 80 height 16
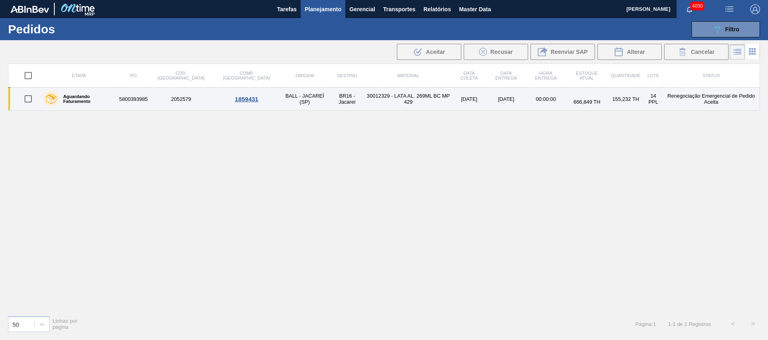
click at [29, 97] on input "checkbox" at bounding box center [28, 99] width 17 height 17
checkbox input "true"
click at [573, 101] on span "666,849 TH" at bounding box center [586, 102] width 27 height 6
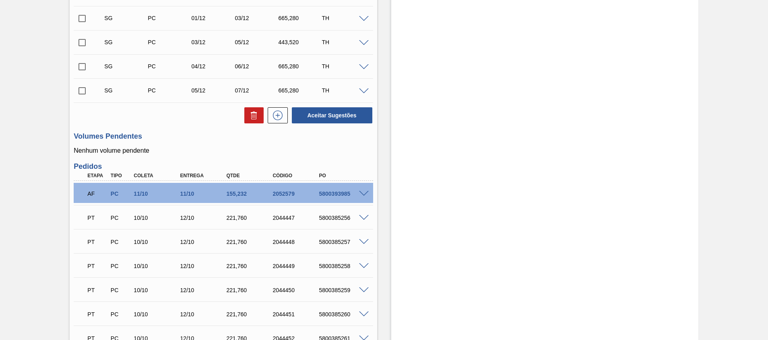
scroll to position [905, 0]
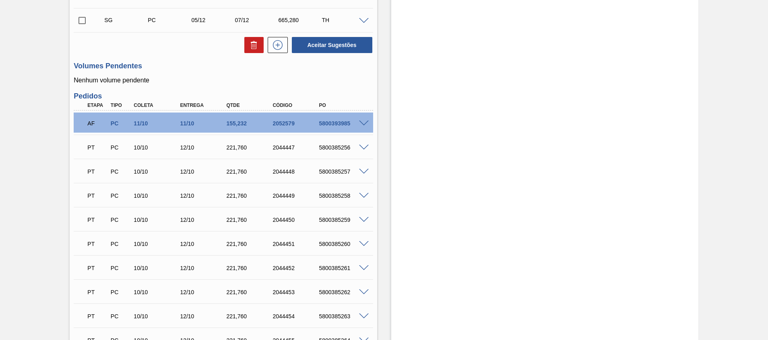
click at [360, 123] on span at bounding box center [364, 124] width 10 height 6
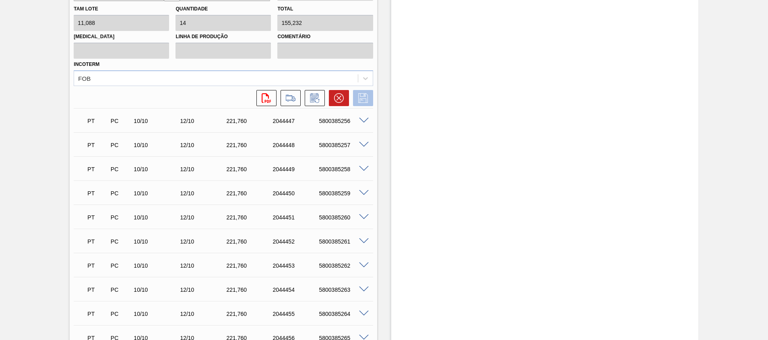
scroll to position [1086, 0]
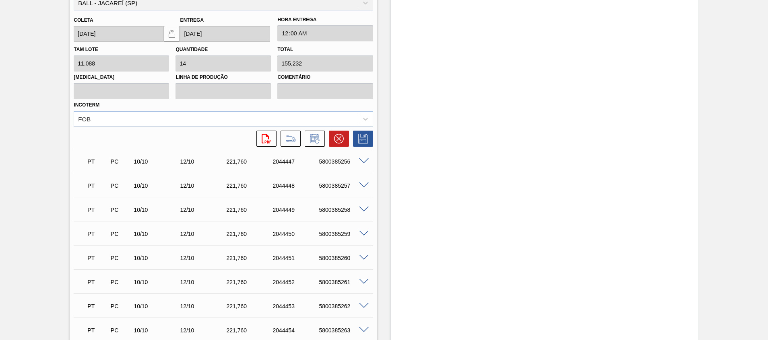
click at [360, 162] on span at bounding box center [364, 162] width 10 height 6
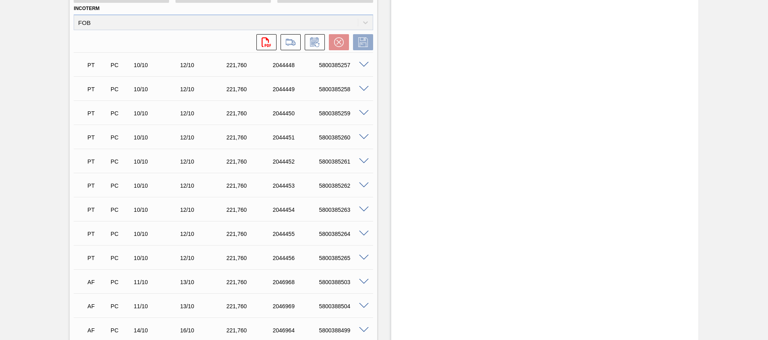
scroll to position [905, 0]
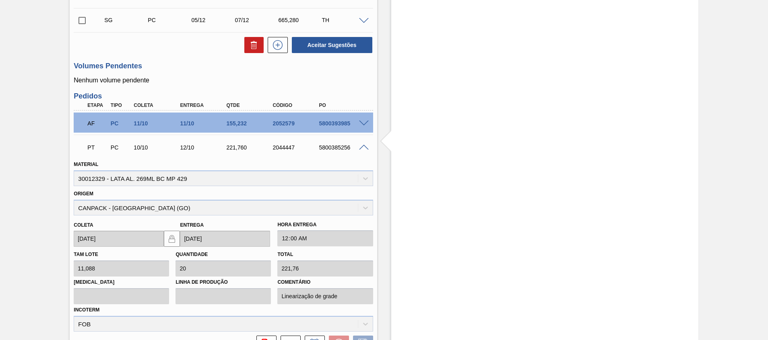
click at [363, 148] on span at bounding box center [364, 148] width 10 height 6
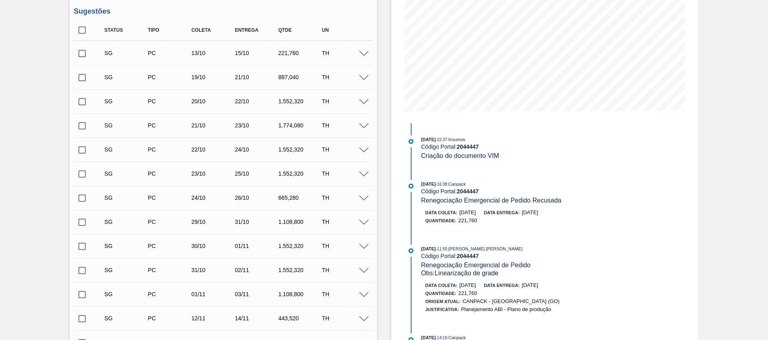
scroll to position [60, 0]
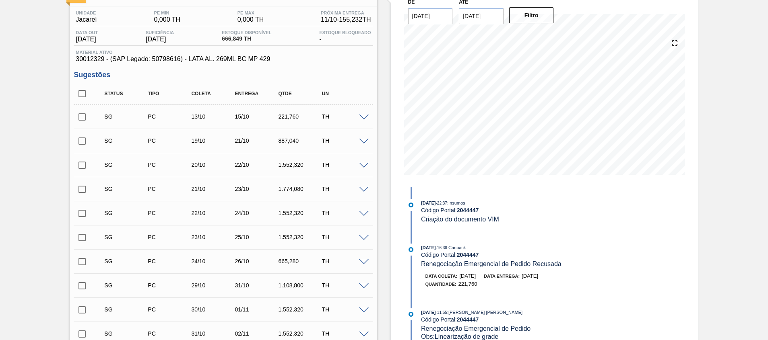
click at [363, 116] on span at bounding box center [364, 118] width 10 height 6
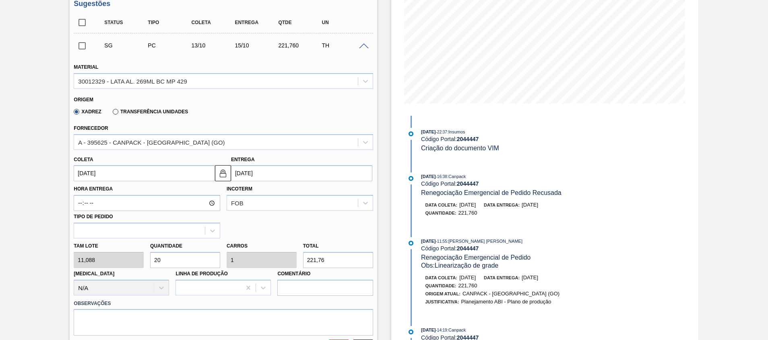
scroll to position [181, 0]
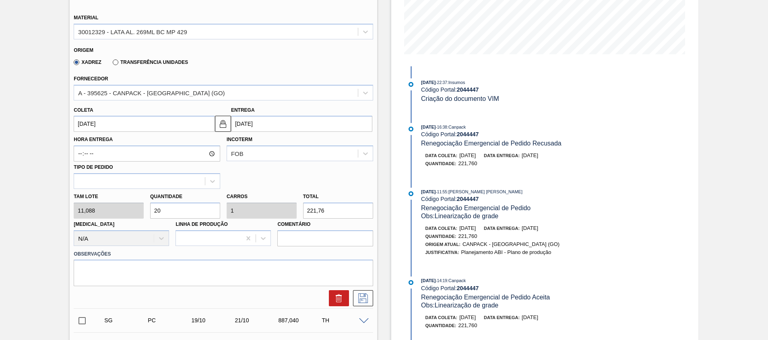
click at [192, 208] on input "20" at bounding box center [185, 211] width 70 height 16
type input "2"
type input "0,1"
type input "22,176"
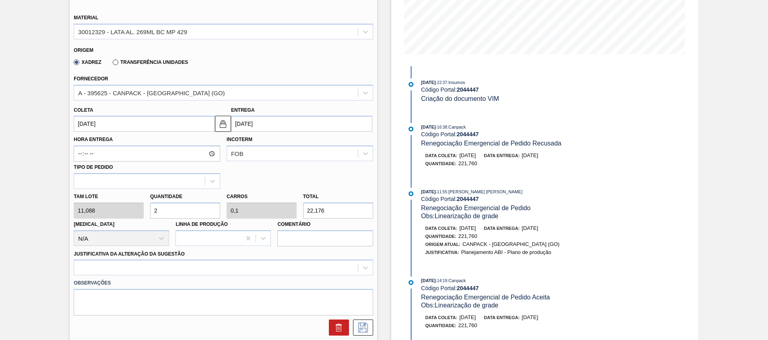
type input "25"
type input "1,25"
type input "277,2"
type input "25"
click at [228, 205] on div "[PERSON_NAME] 11,088 Quantidade 25 Carros 1,25 Total 277,2 [MEDICAL_DATA] N/A L…" at bounding box center [222, 218] width 305 height 58
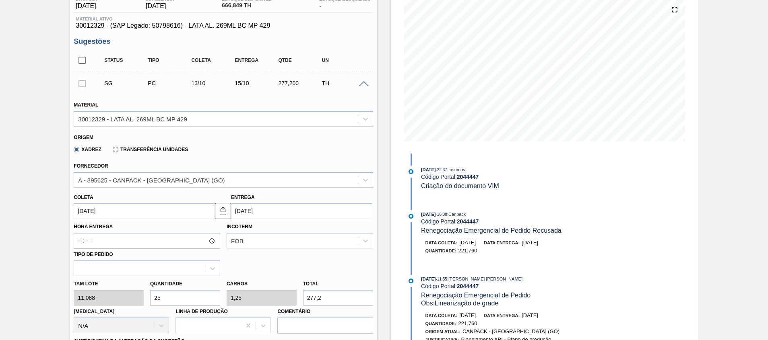
scroll to position [0, 0]
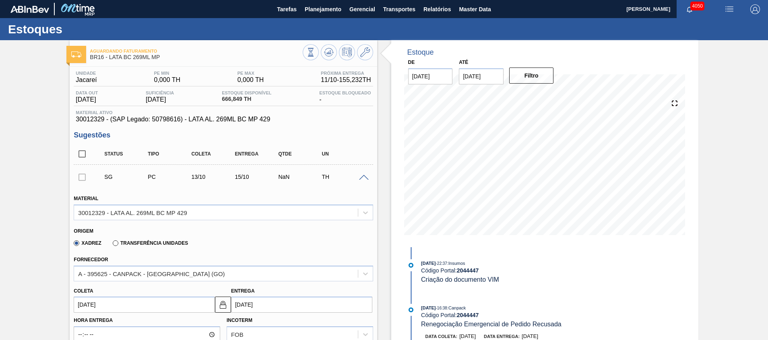
click at [365, 178] on span at bounding box center [364, 178] width 10 height 6
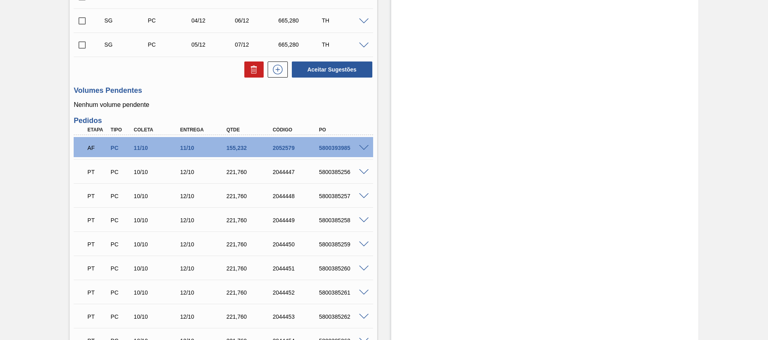
scroll to position [905, 0]
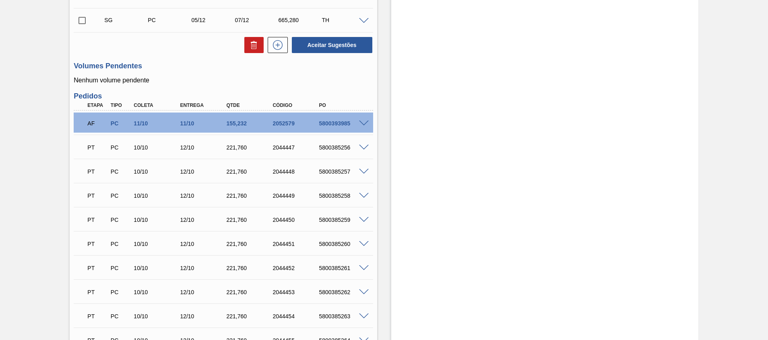
click at [362, 124] on span at bounding box center [364, 124] width 10 height 6
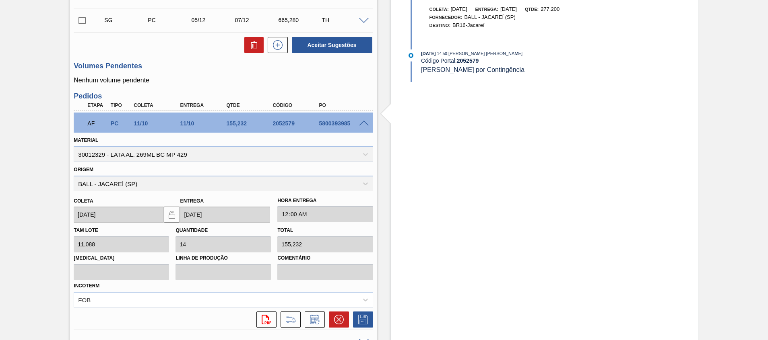
click at [362, 124] on span at bounding box center [364, 124] width 10 height 6
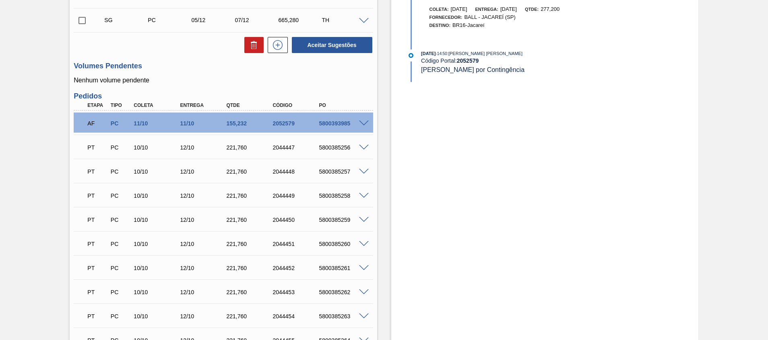
click at [365, 123] on span at bounding box center [364, 124] width 10 height 6
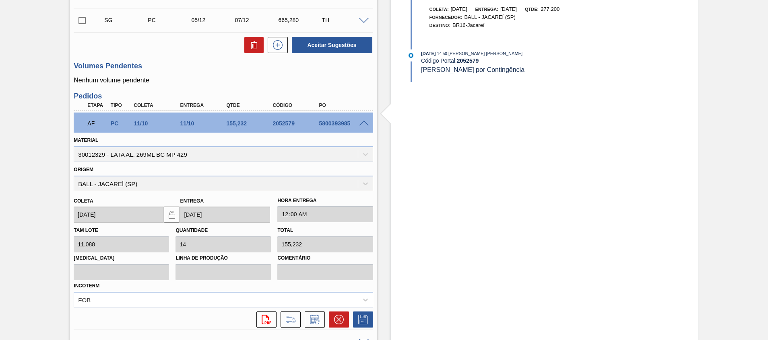
scroll to position [966, 0]
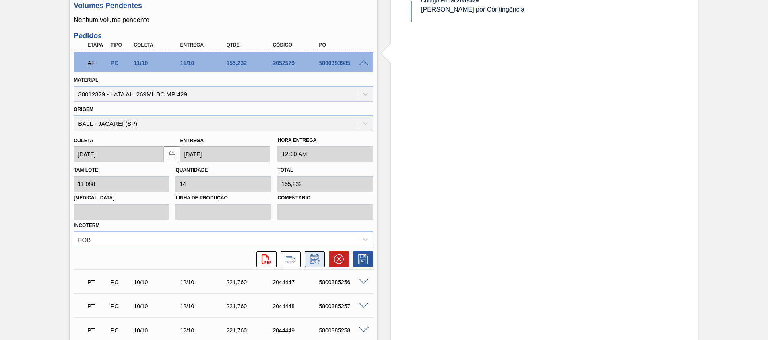
click at [309, 259] on icon at bounding box center [314, 260] width 13 height 10
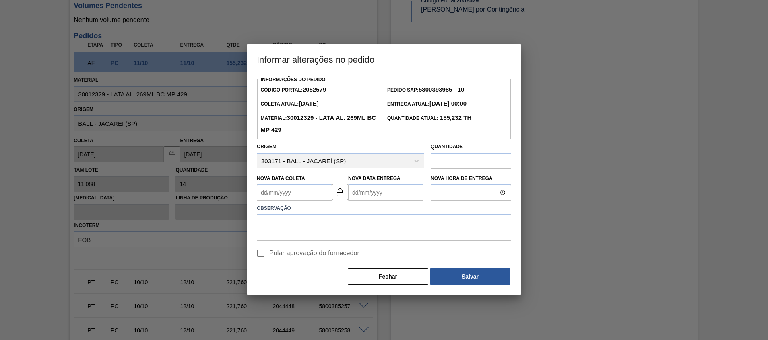
click at [451, 167] on input "text" at bounding box center [470, 161] width 80 height 16
paste input "277,2"
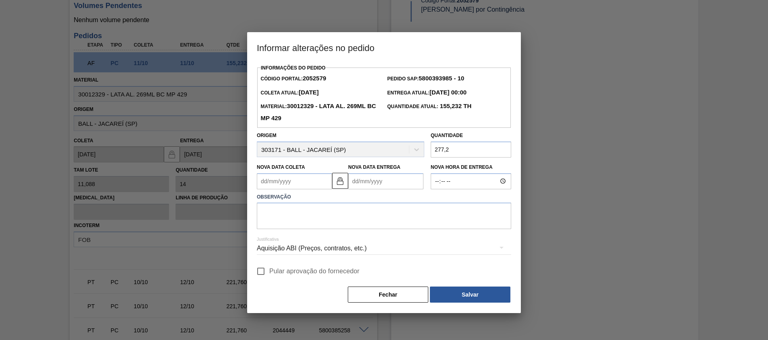
type input "277,2"
click at [278, 276] on span "Pular aprovação do fornecedor" at bounding box center [314, 272] width 90 height 10
click at [269, 277] on input "Pular aprovação do fornecedor" at bounding box center [260, 271] width 17 height 17
checkbox input "true"
click at [464, 302] on button "Salvar" at bounding box center [470, 295] width 80 height 16
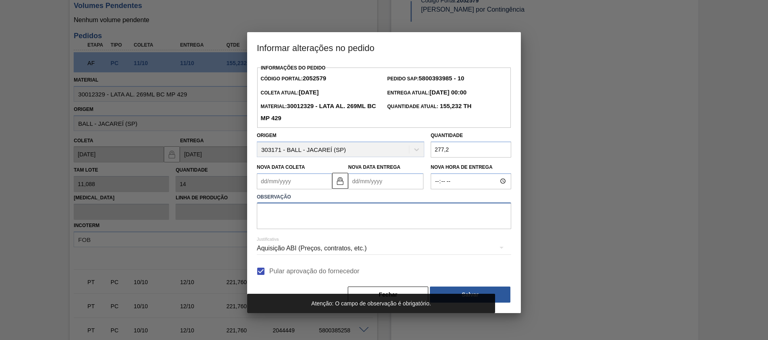
click at [381, 206] on textarea at bounding box center [384, 216] width 254 height 27
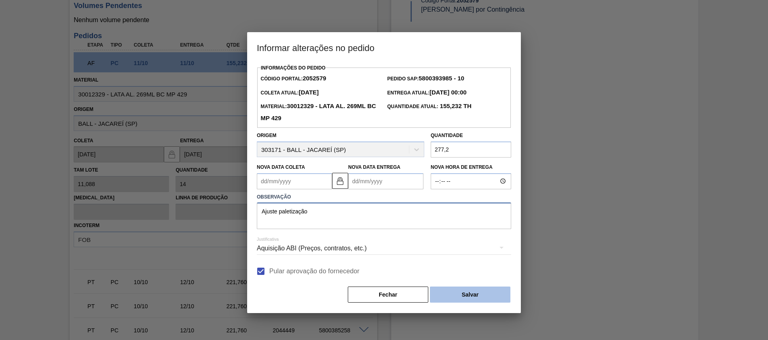
type textarea "Ajuste paletização"
click at [495, 295] on button "Salvar" at bounding box center [470, 295] width 80 height 16
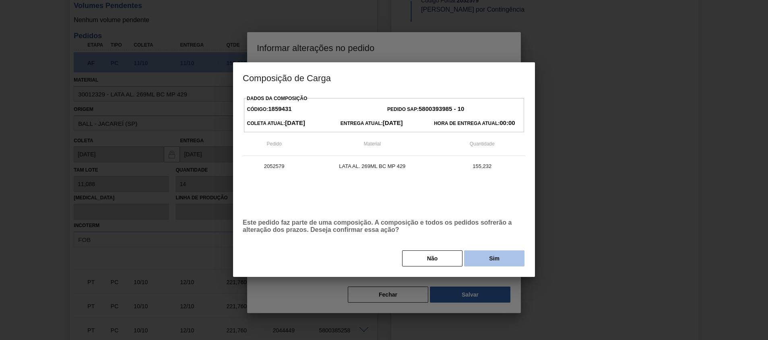
click at [494, 259] on button "Sim" at bounding box center [494, 259] width 60 height 16
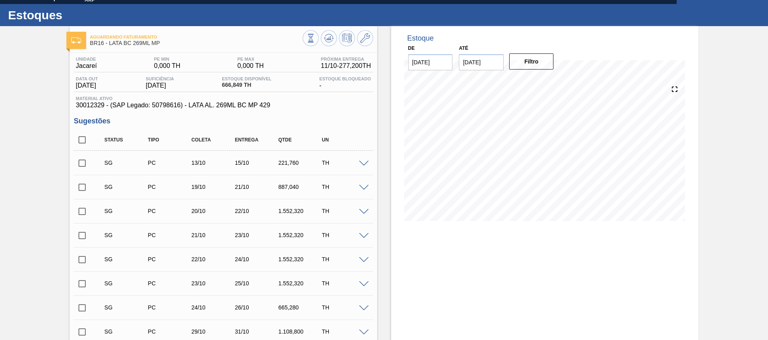
scroll to position [0, 0]
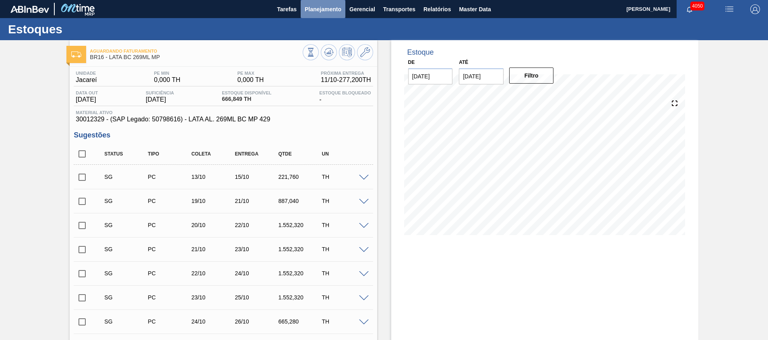
click at [332, 14] on button "Planejamento" at bounding box center [323, 9] width 45 height 18
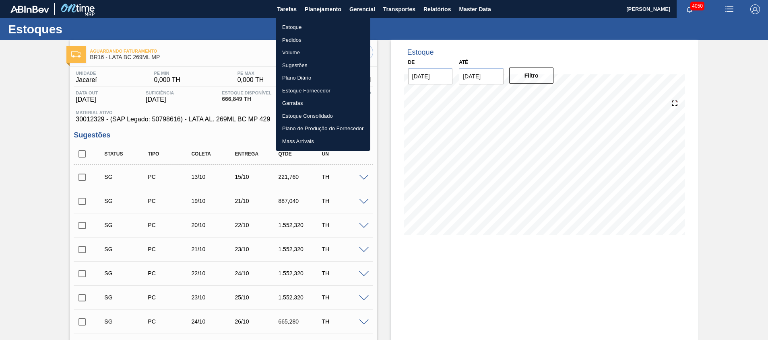
drag, startPoint x: 328, startPoint y: 25, endPoint x: 316, endPoint y: 0, distance: 27.9
click at [328, 25] on li "Estoque" at bounding box center [323, 27] width 95 height 13
